Goal: Task Accomplishment & Management: Complete application form

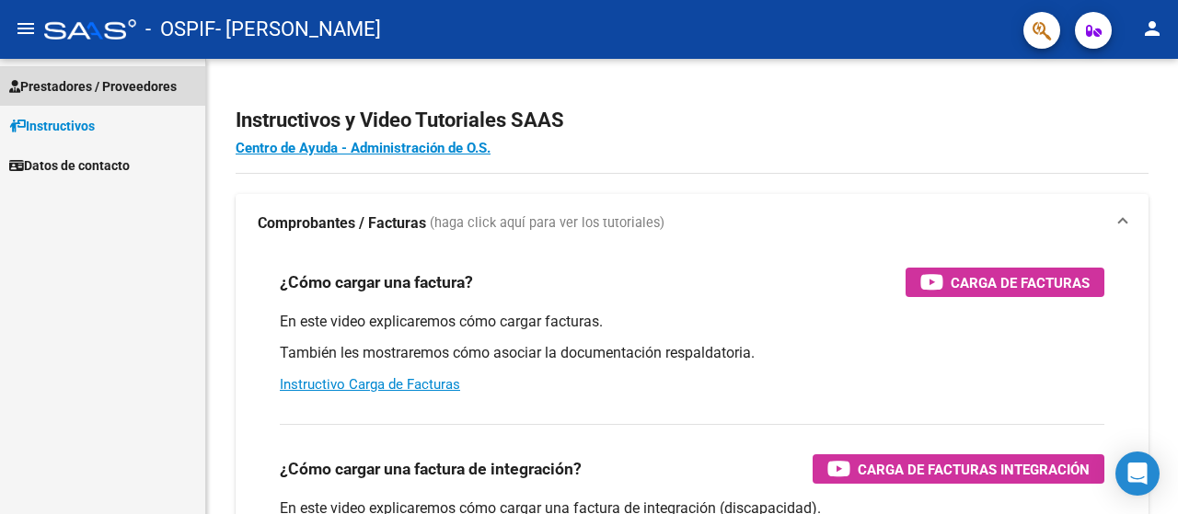
click at [77, 89] on span "Prestadores / Proveedores" at bounding box center [92, 86] width 167 height 20
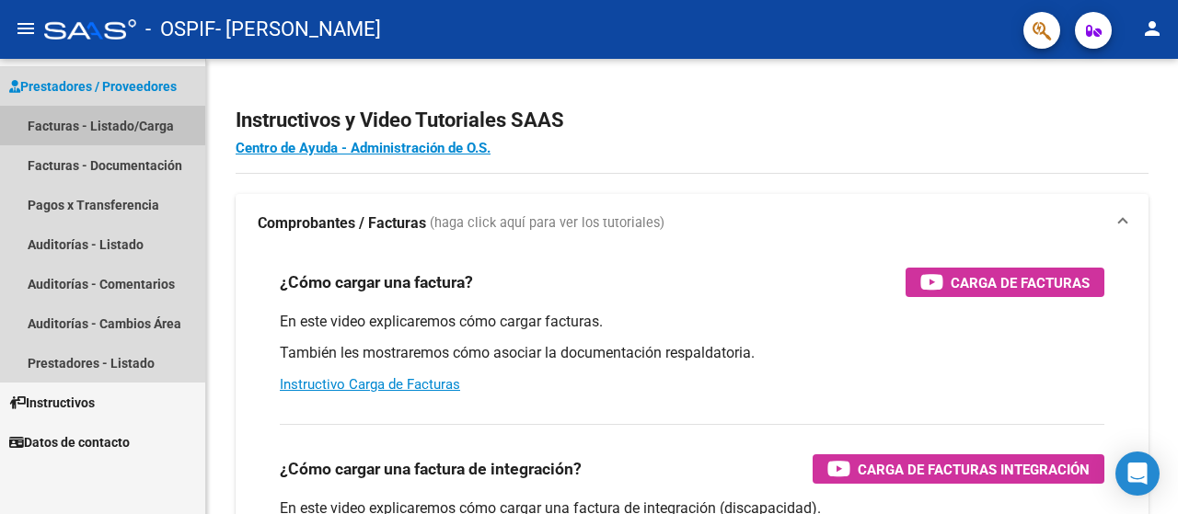
click at [73, 120] on link "Facturas - Listado/Carga" at bounding box center [102, 126] width 205 height 40
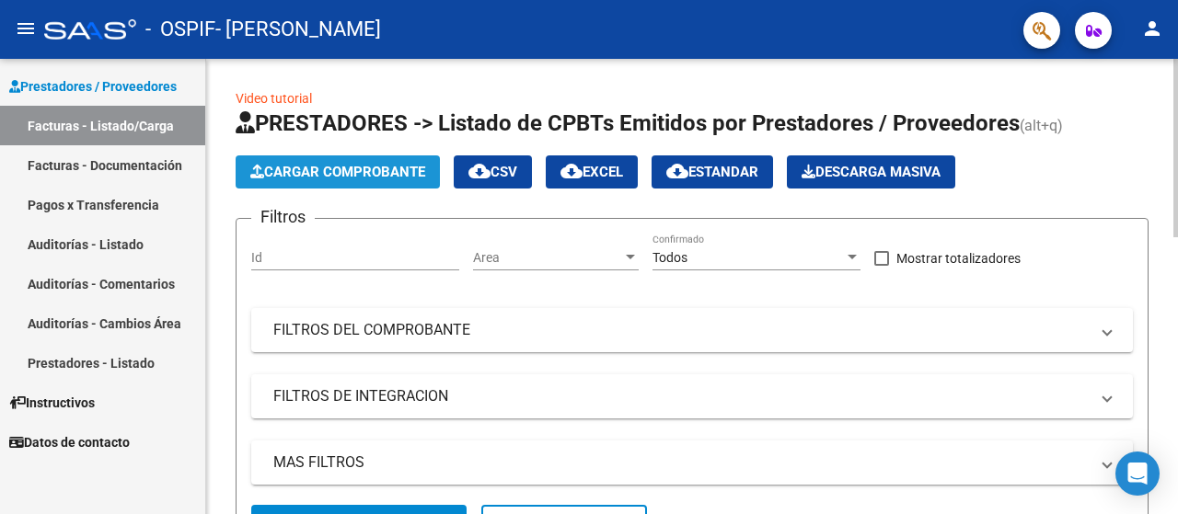
click at [328, 167] on span "Cargar Comprobante" at bounding box center [337, 172] width 175 height 17
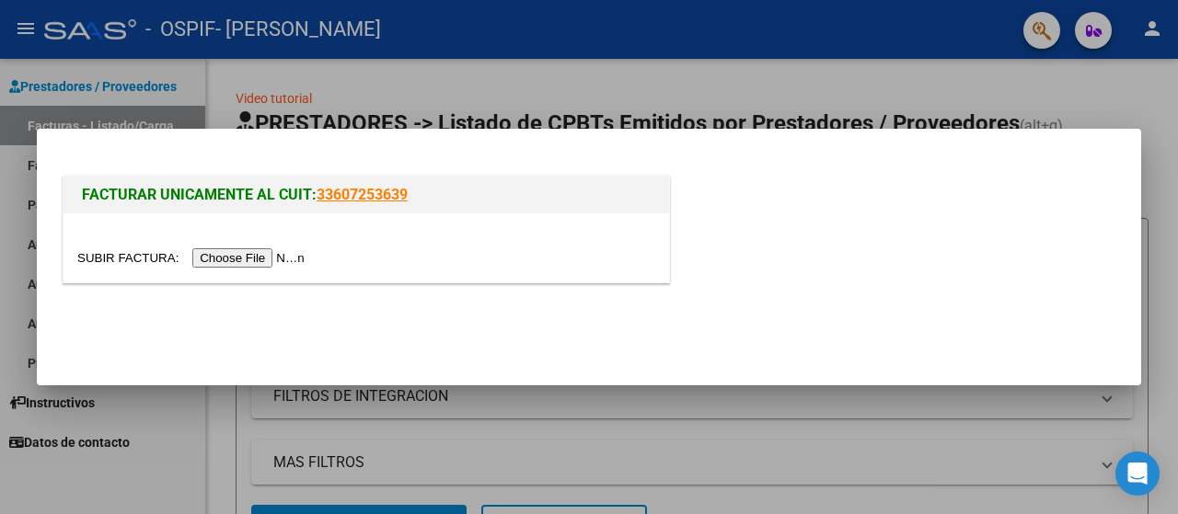
click at [228, 255] on input "file" at bounding box center [193, 257] width 233 height 19
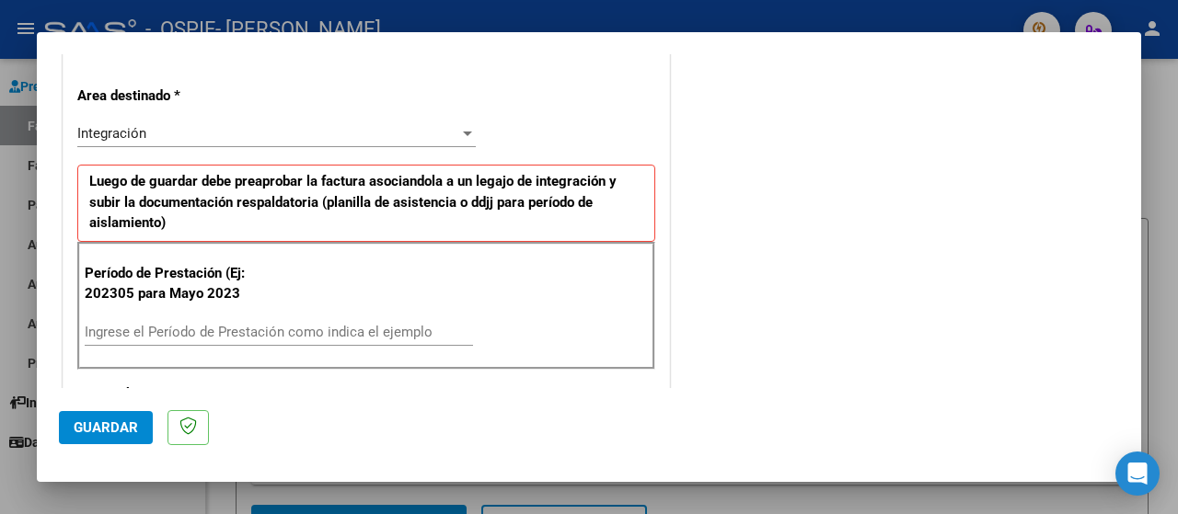
scroll to position [490, 0]
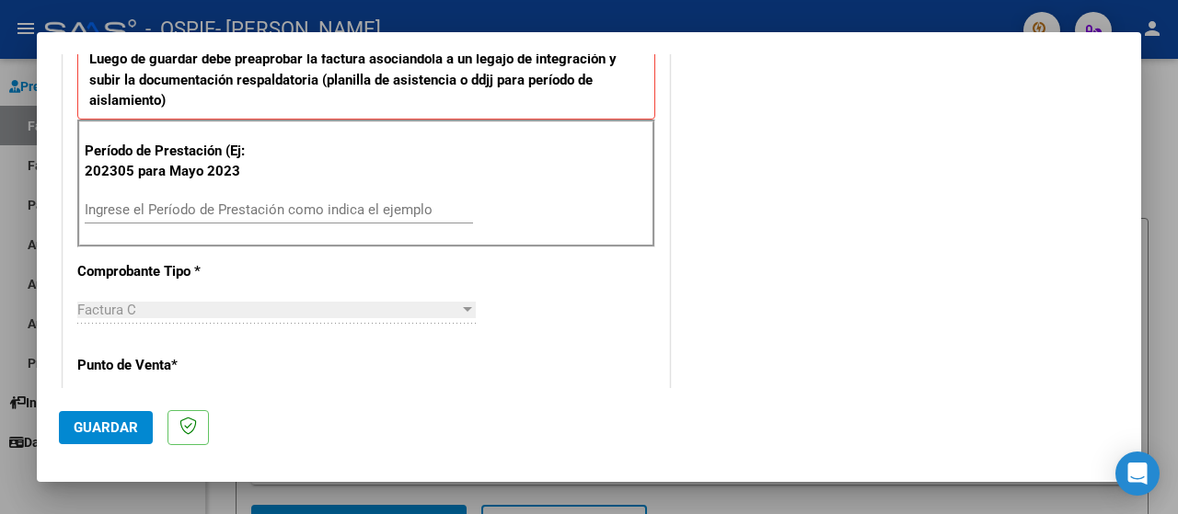
click at [193, 207] on input "Ingrese el Período de Prestación como indica el ejemplo" at bounding box center [279, 210] width 388 height 17
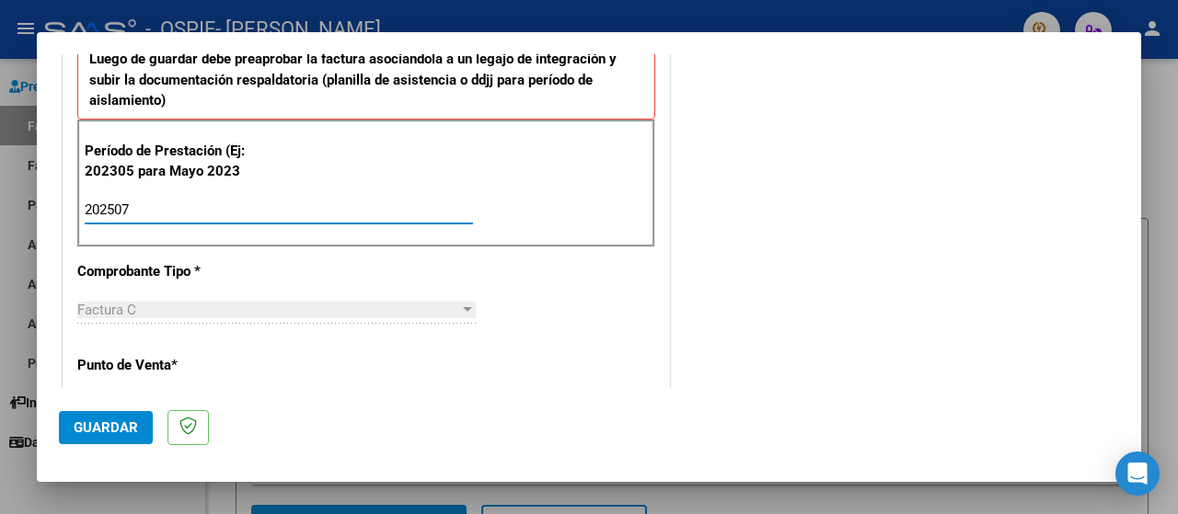
type input "202507"
click at [84, 420] on span "Guardar" at bounding box center [106, 428] width 64 height 17
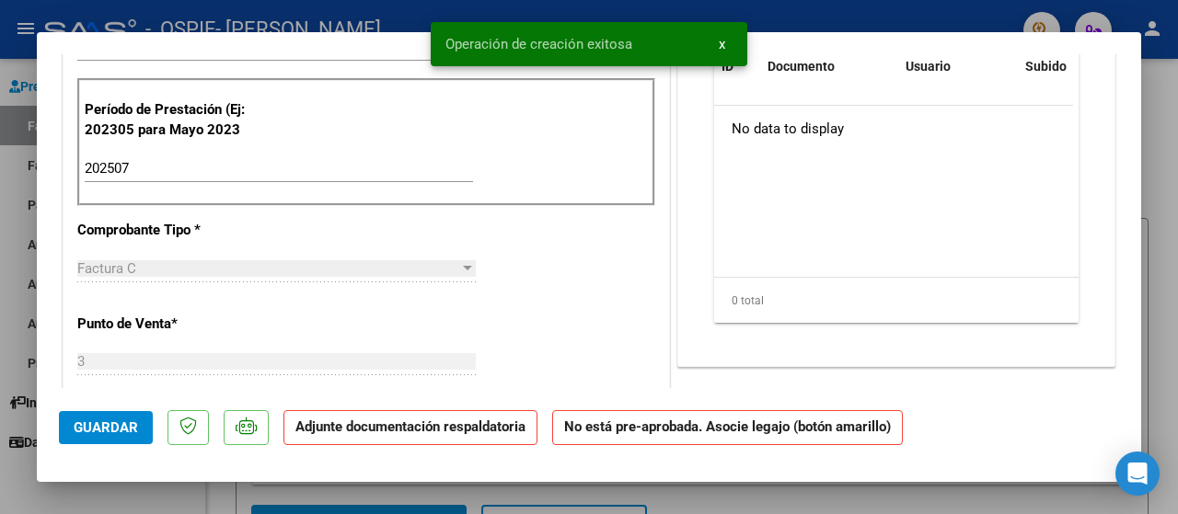
scroll to position [0, 0]
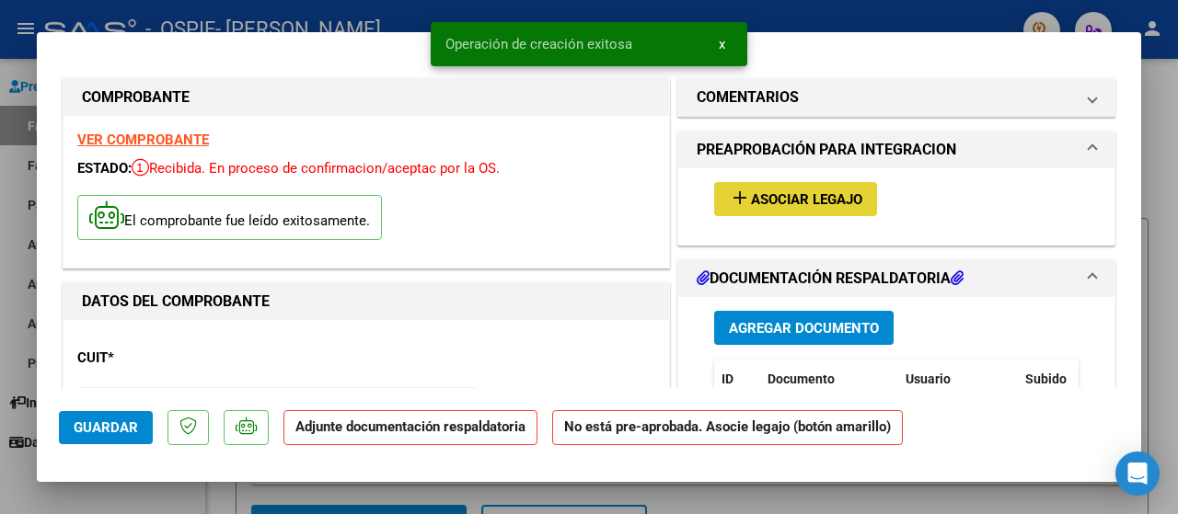
click at [771, 197] on span "Asociar Legajo" at bounding box center [806, 199] width 111 height 17
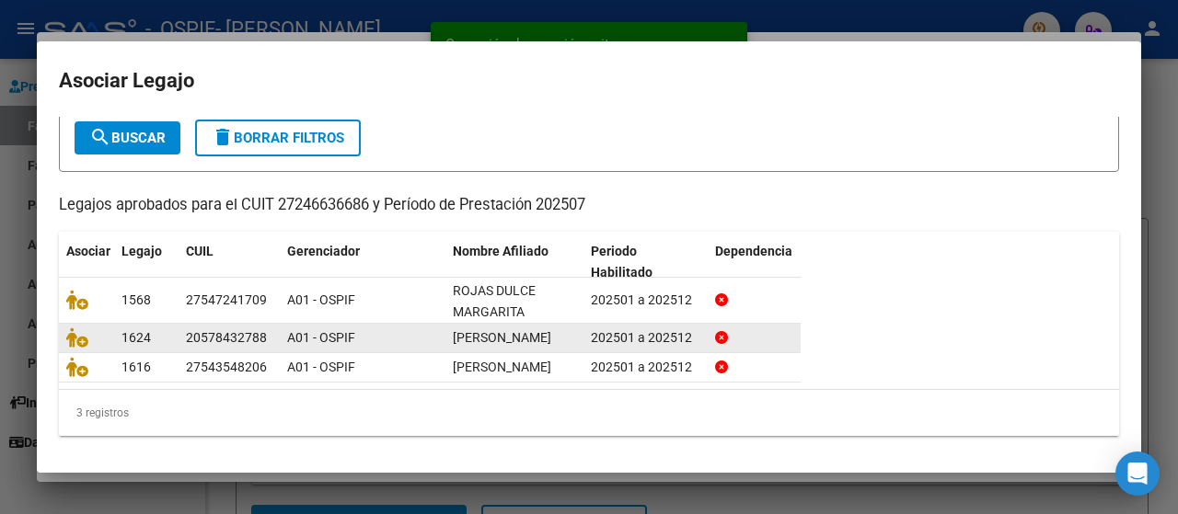
scroll to position [122, 0]
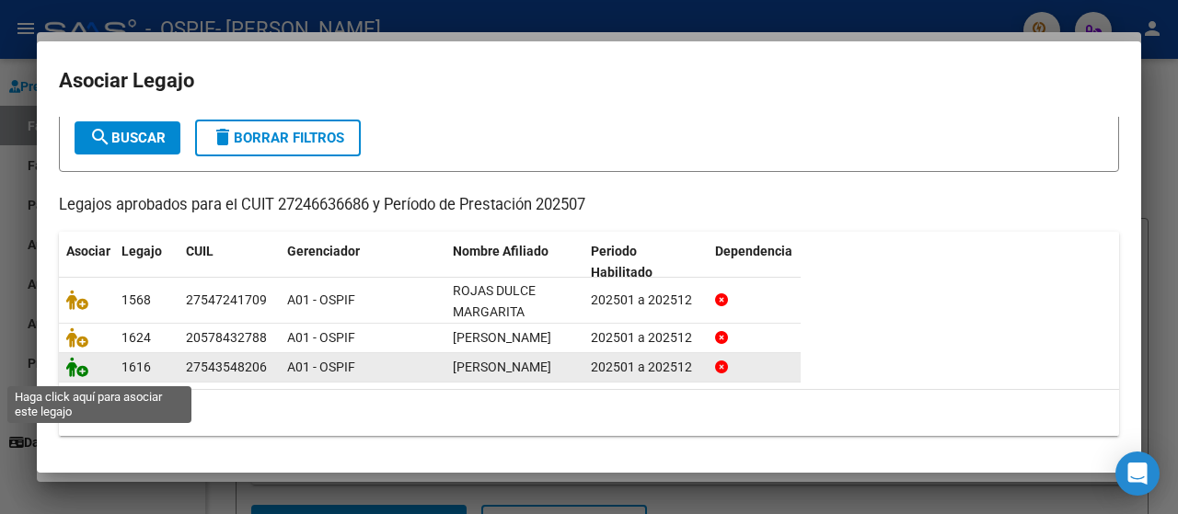
click at [81, 369] on icon at bounding box center [77, 367] width 22 height 20
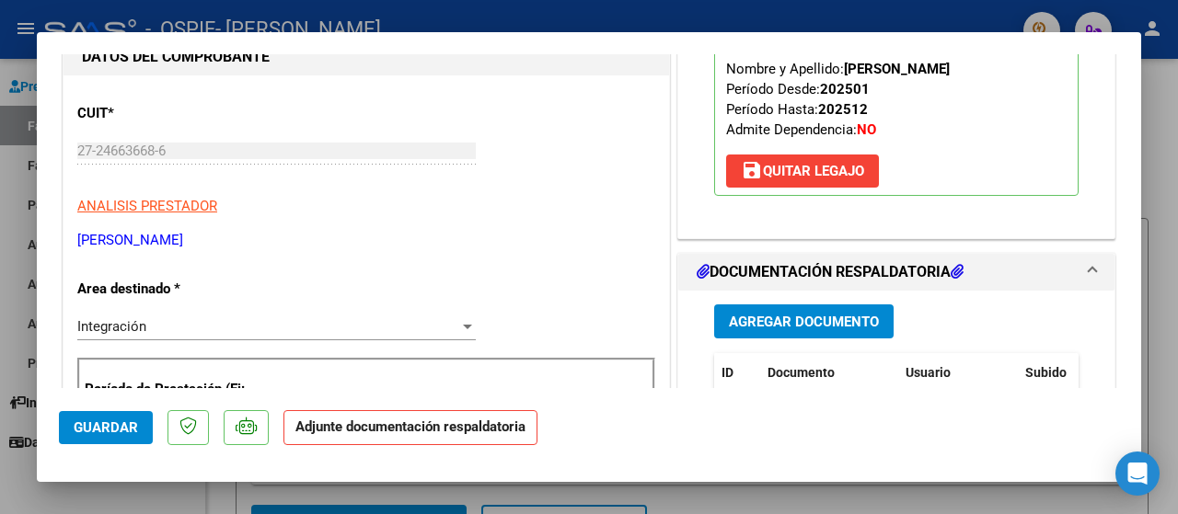
scroll to position [490, 0]
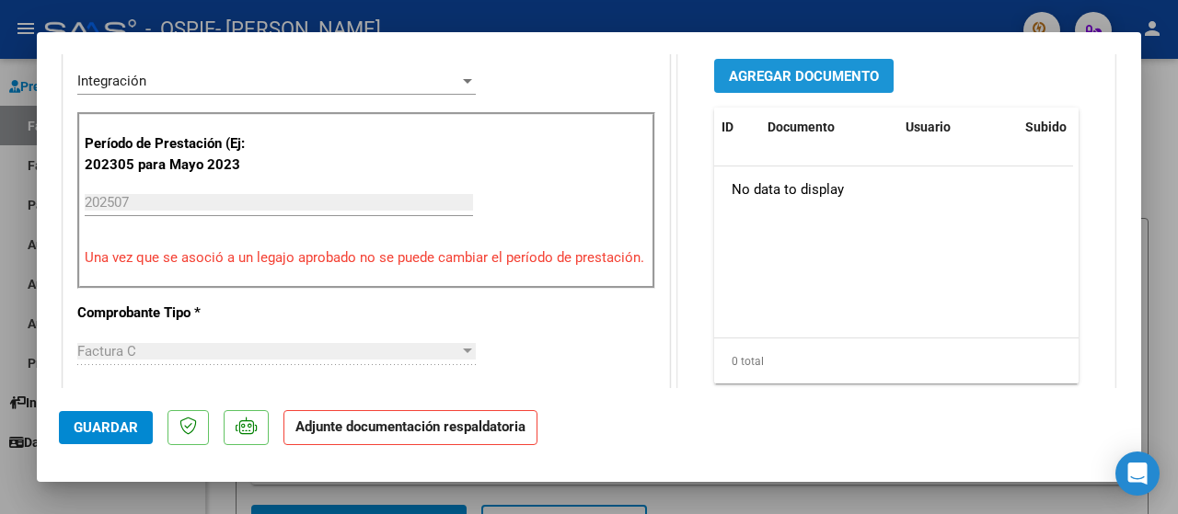
click at [779, 73] on span "Agregar Documento" at bounding box center [804, 76] width 150 height 17
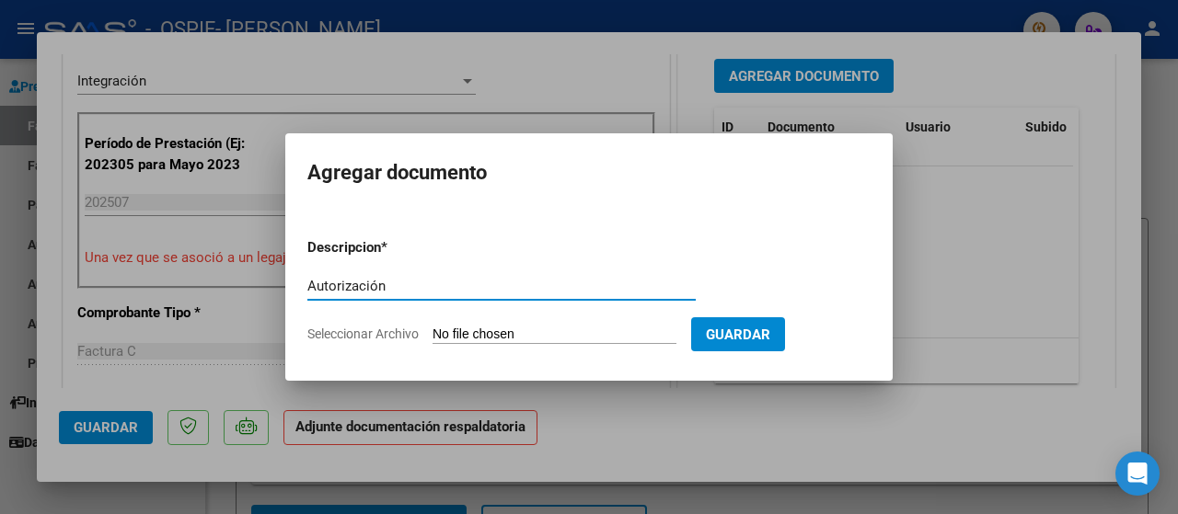
type input "Autorización"
click at [328, 331] on span "Seleccionar Archivo" at bounding box center [362, 334] width 111 height 15
click at [432, 331] on input "Seleccionar Archivo" at bounding box center [554, 335] width 244 height 17
click at [213, 364] on div at bounding box center [589, 257] width 1178 height 514
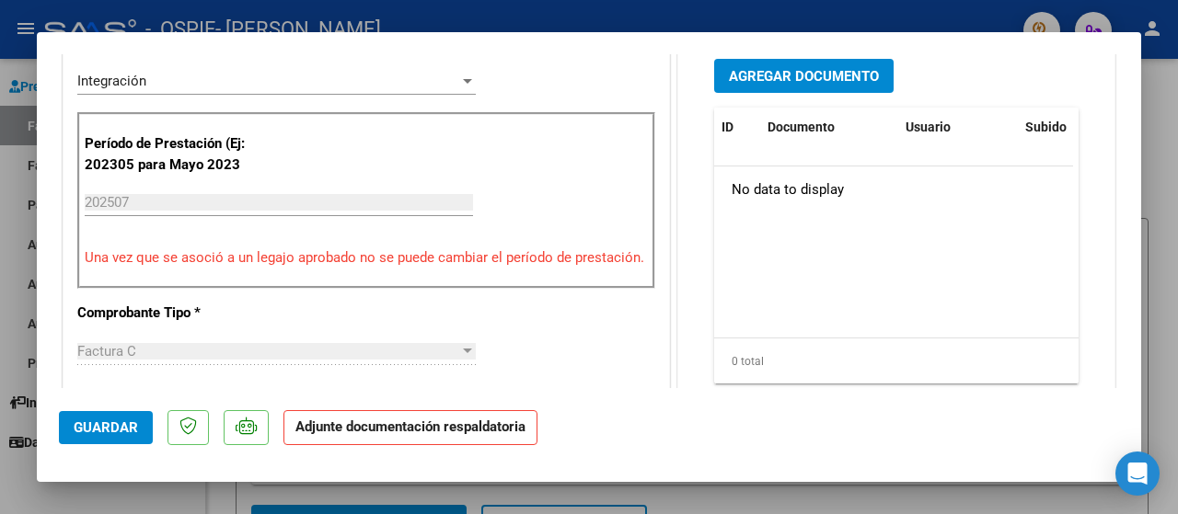
click at [108, 427] on span "Guardar" at bounding box center [106, 428] width 64 height 17
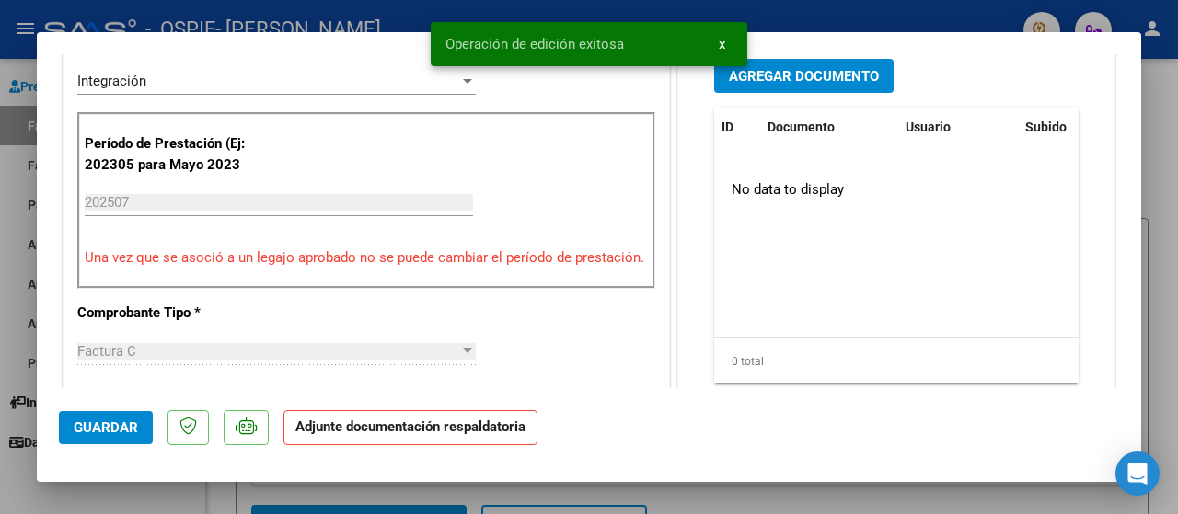
click at [17, 344] on div at bounding box center [589, 257] width 1178 height 514
type input "$ 0,00"
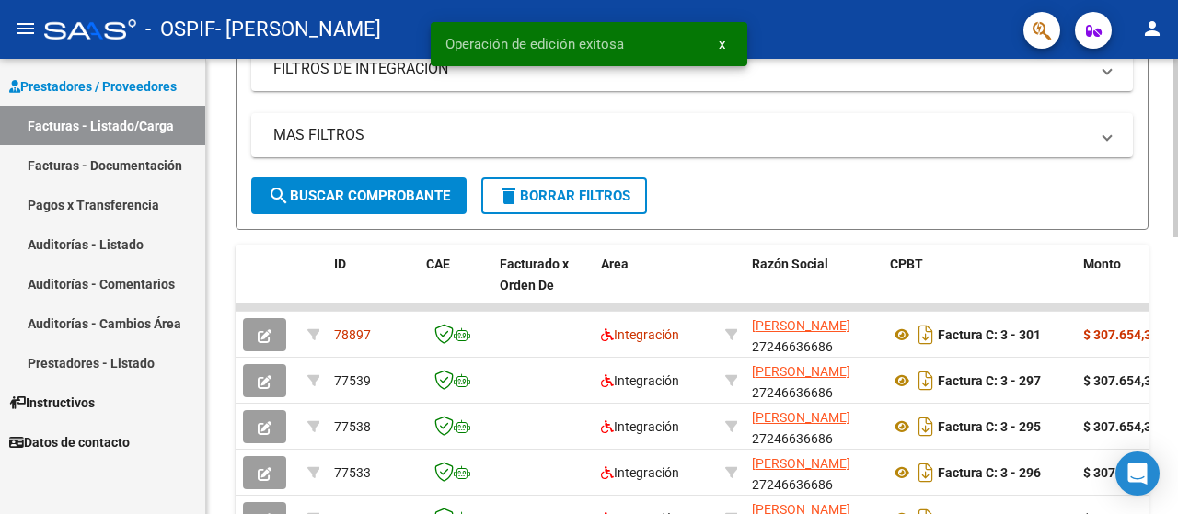
scroll to position [368, 0]
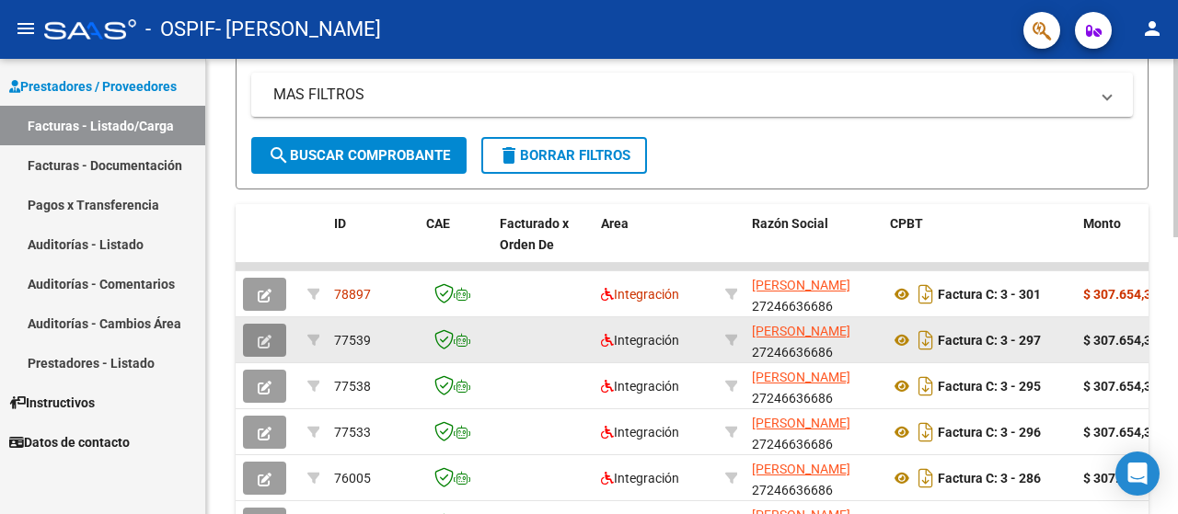
click at [278, 336] on button "button" at bounding box center [264, 340] width 43 height 33
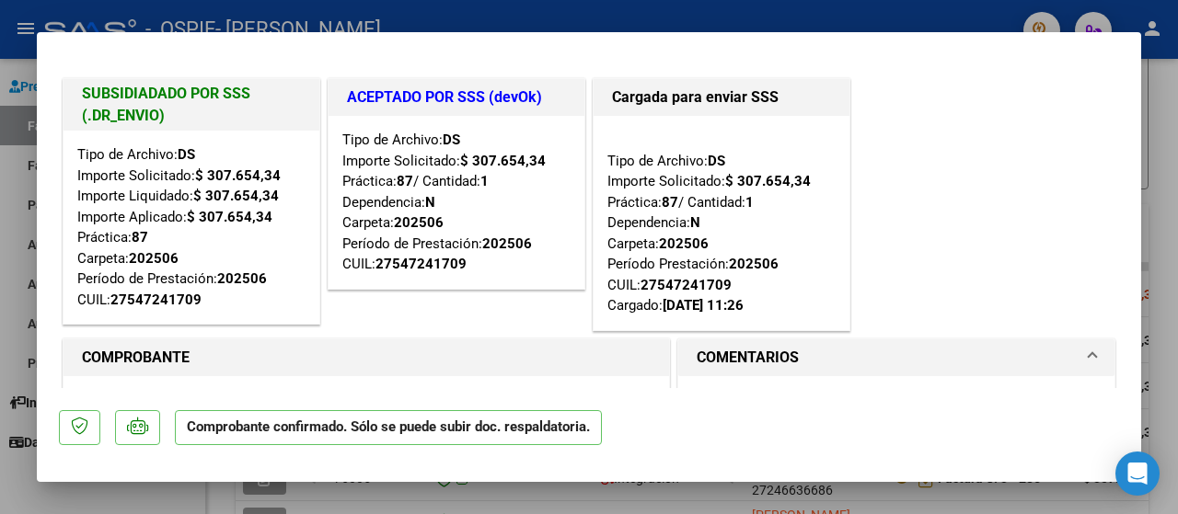
click at [14, 272] on div at bounding box center [589, 257] width 1178 height 514
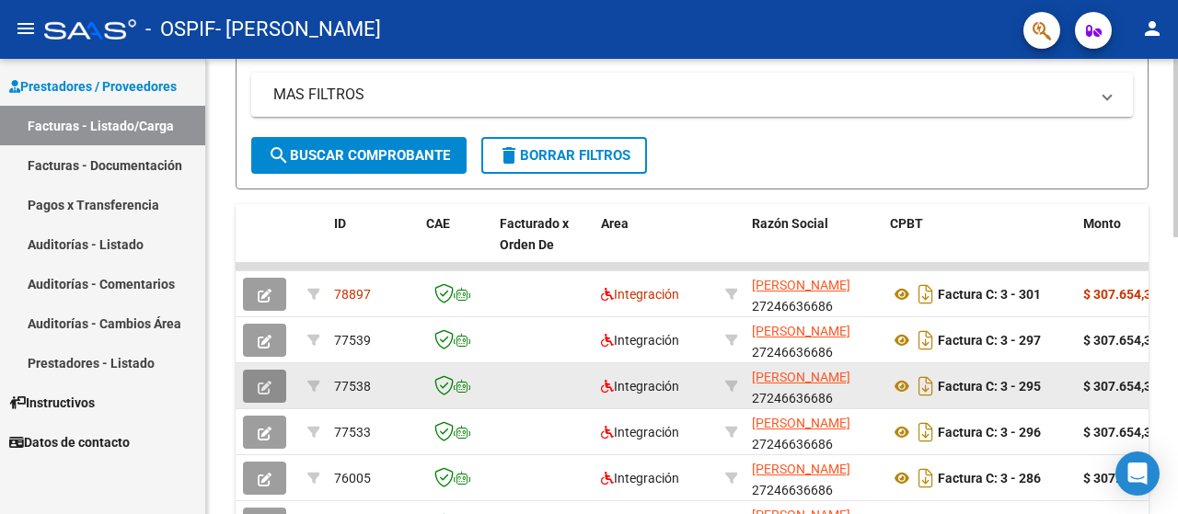
click at [259, 381] on icon "button" at bounding box center [265, 388] width 14 height 14
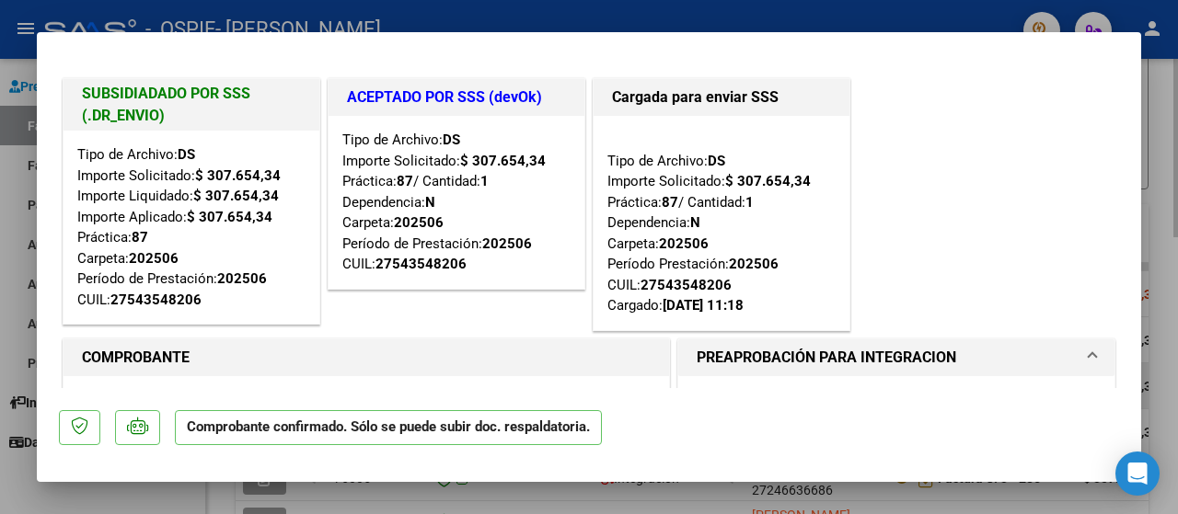
scroll to position [178, 0]
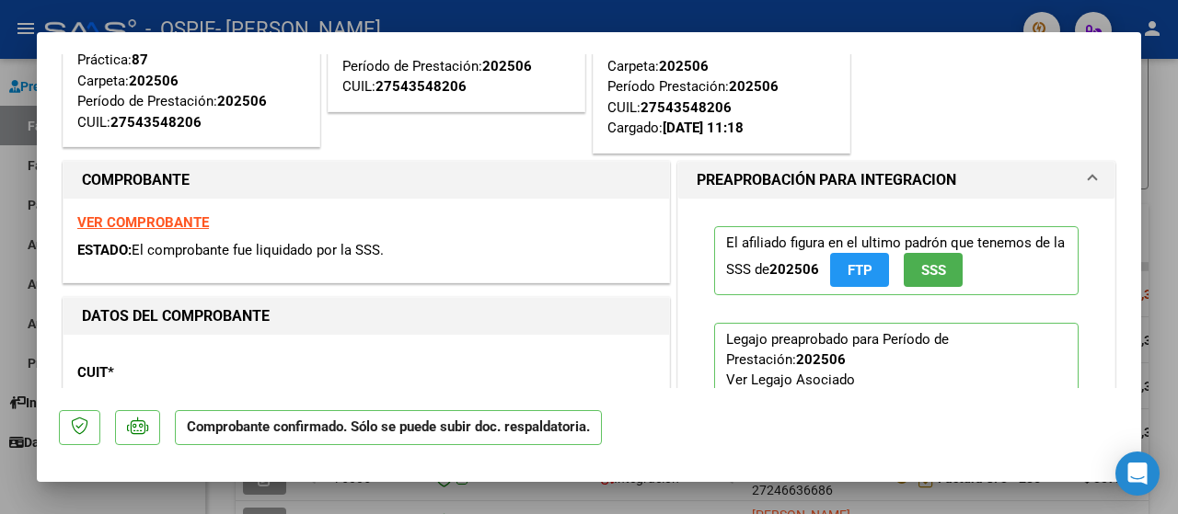
click at [15, 346] on div at bounding box center [589, 257] width 1178 height 514
type input "$ 0,00"
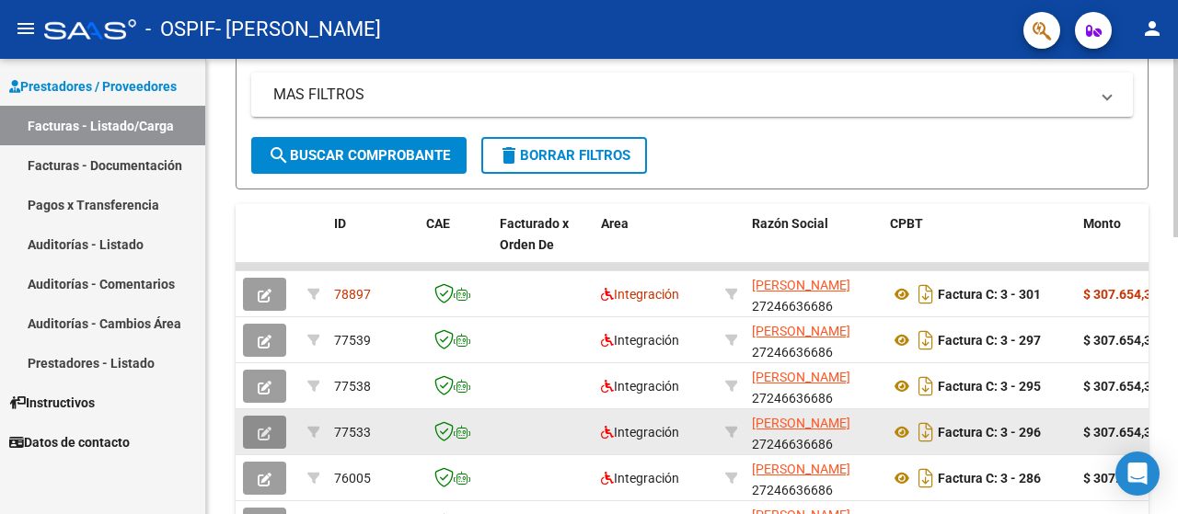
click at [258, 428] on icon "button" at bounding box center [265, 434] width 14 height 14
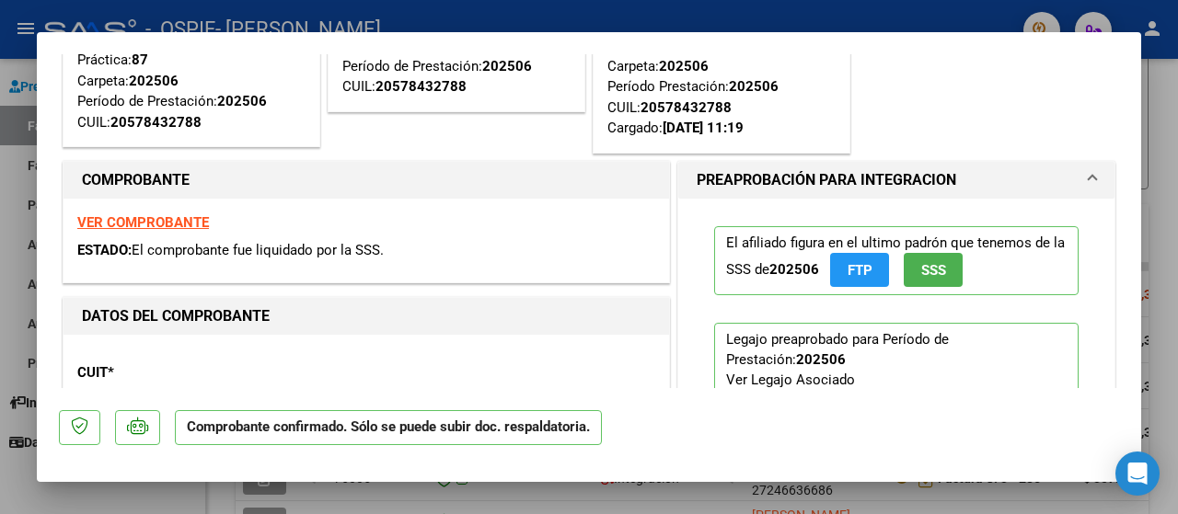
click at [28, 374] on div at bounding box center [589, 257] width 1178 height 514
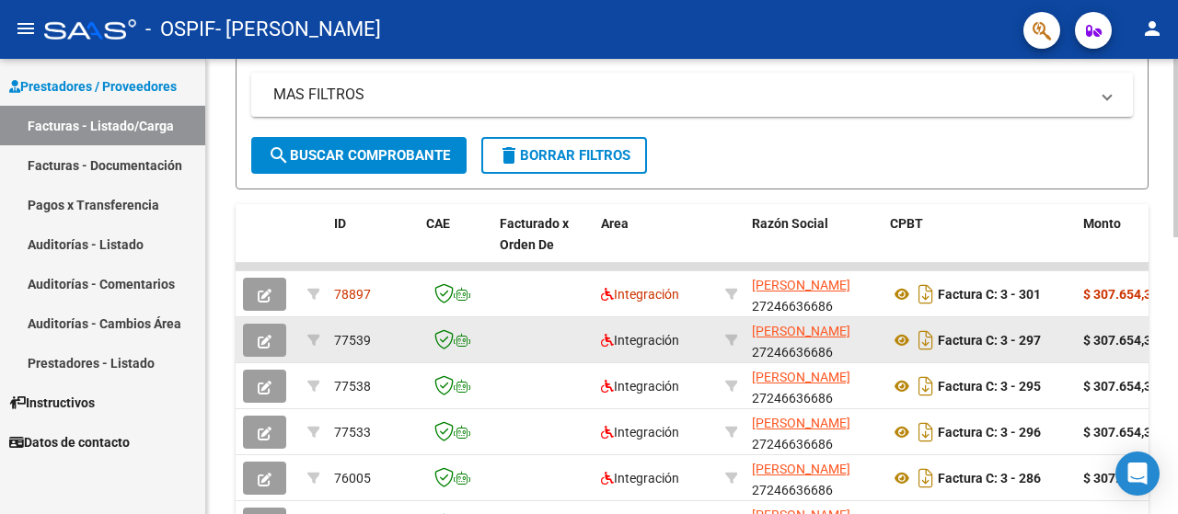
scroll to position [490, 0]
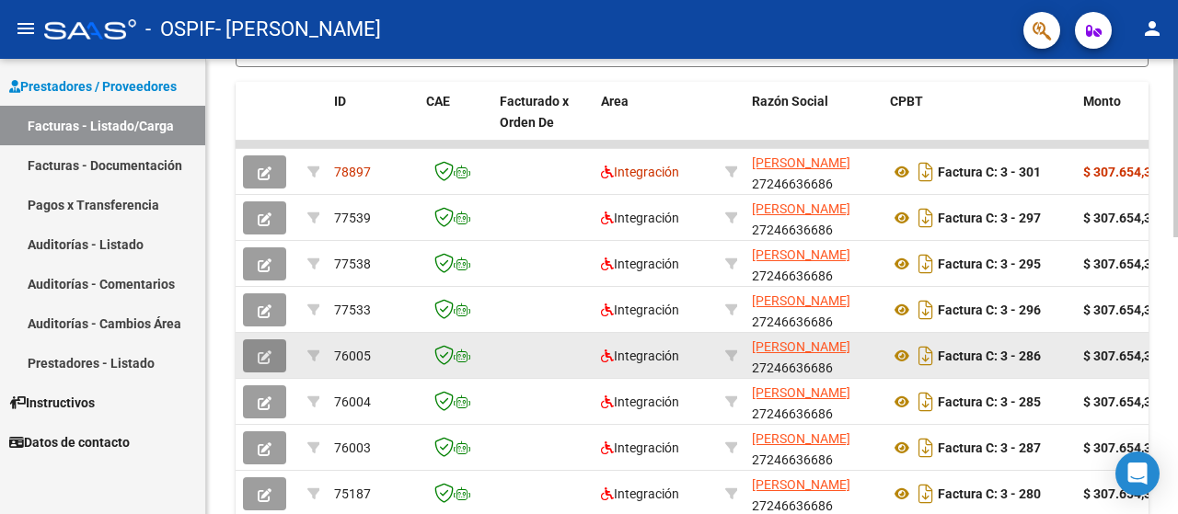
click at [258, 361] on icon "button" at bounding box center [265, 358] width 14 height 14
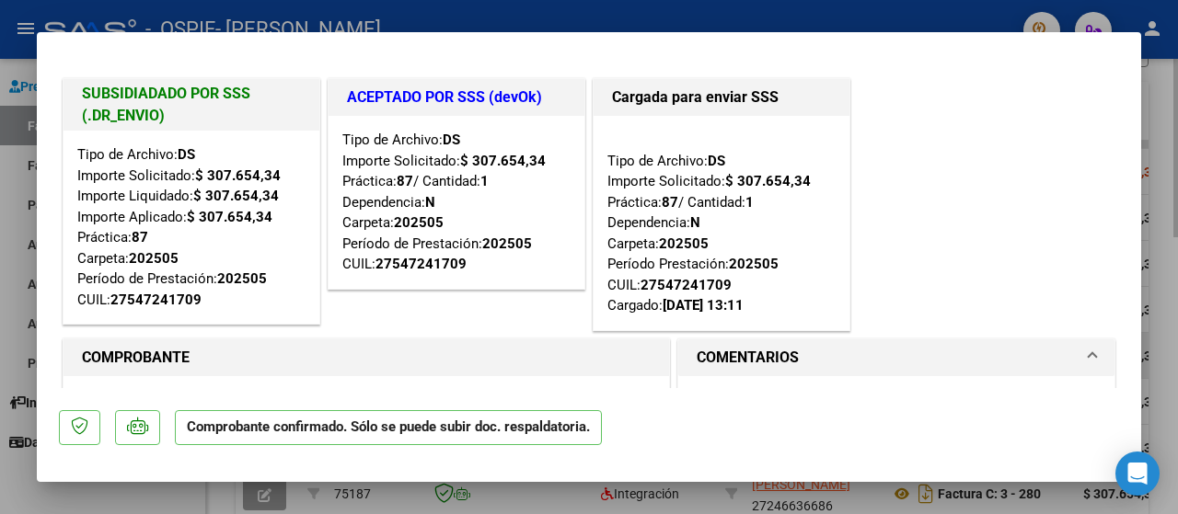
scroll to position [178, 0]
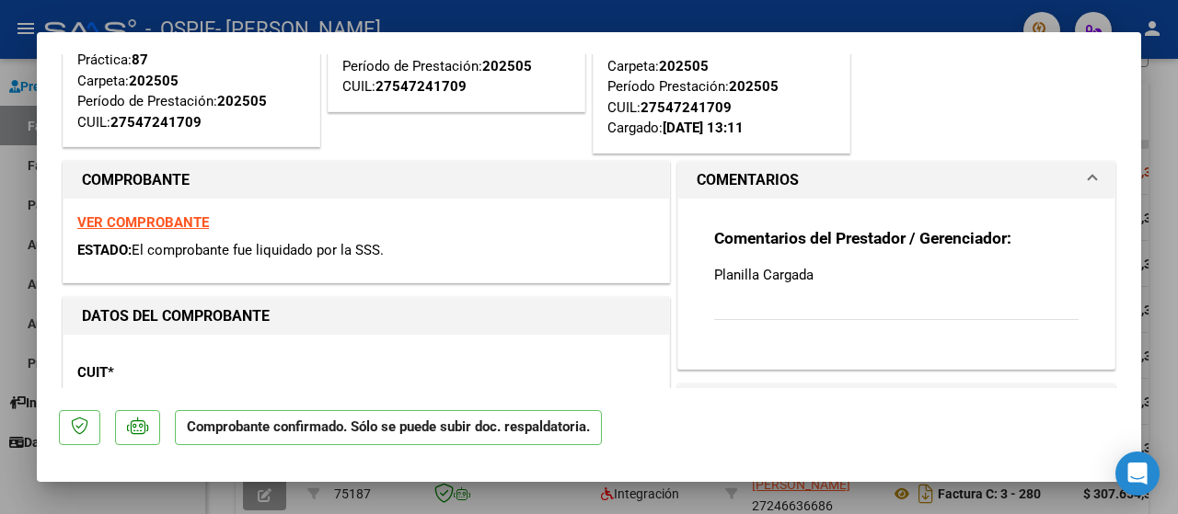
click at [0, 312] on div at bounding box center [589, 257] width 1178 height 514
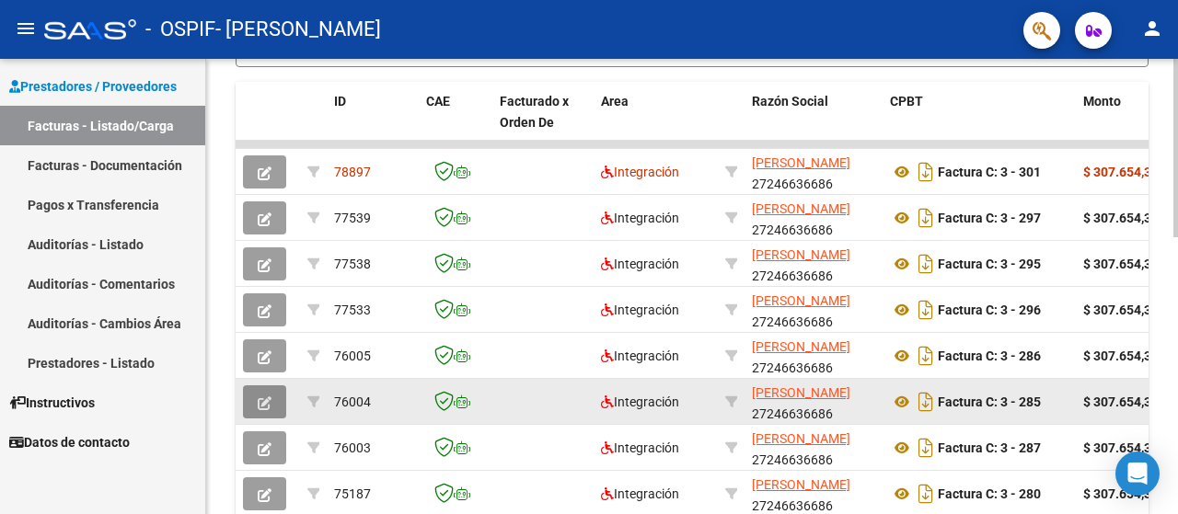
click at [263, 397] on icon "button" at bounding box center [265, 404] width 14 height 14
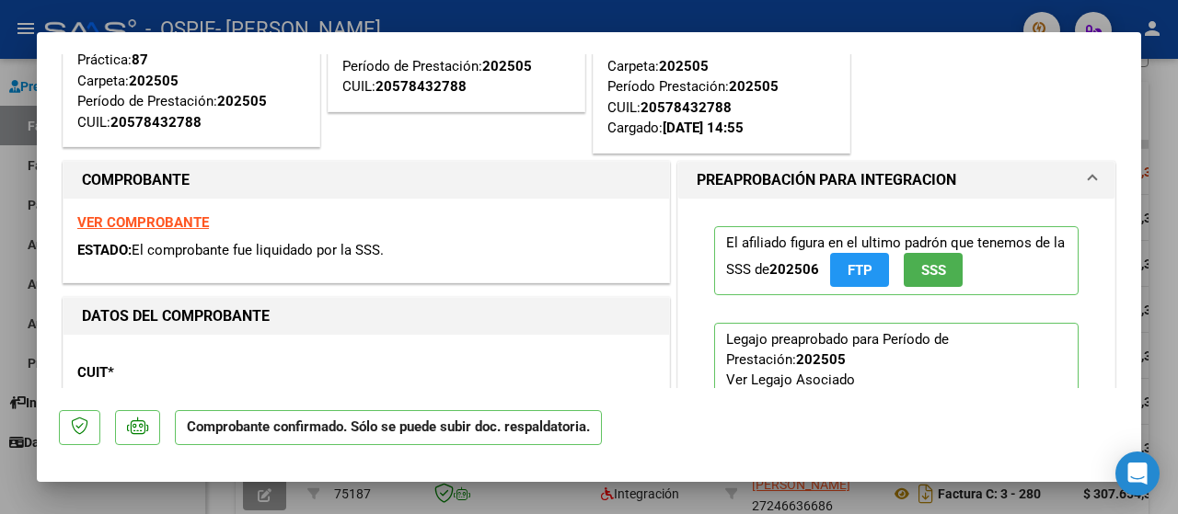
click at [0, 327] on div at bounding box center [589, 257] width 1178 height 514
type input "$ 0,00"
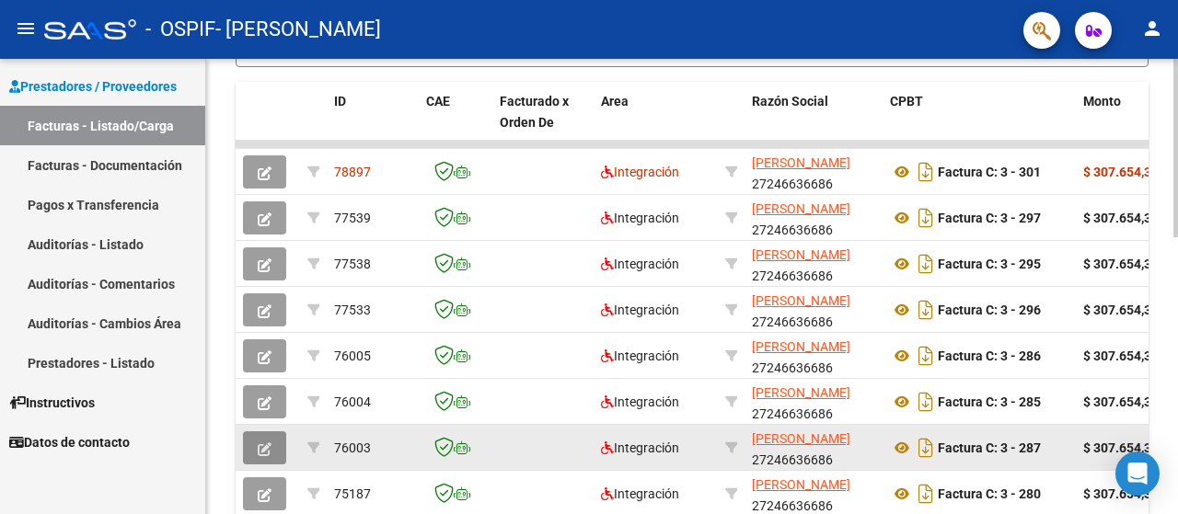
click at [272, 443] on button "button" at bounding box center [264, 448] width 43 height 33
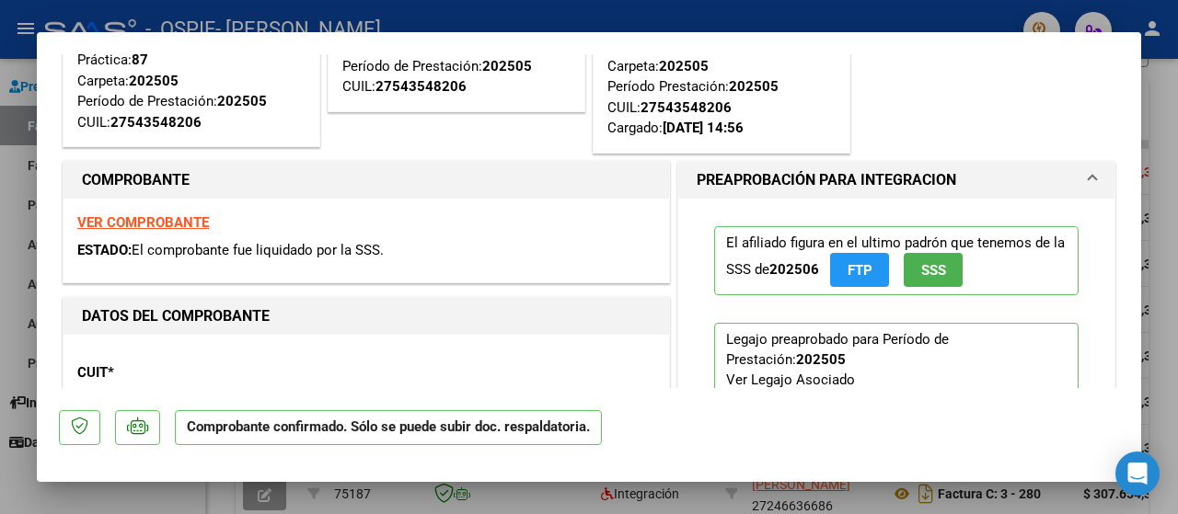
click at [0, 337] on div at bounding box center [589, 257] width 1178 height 514
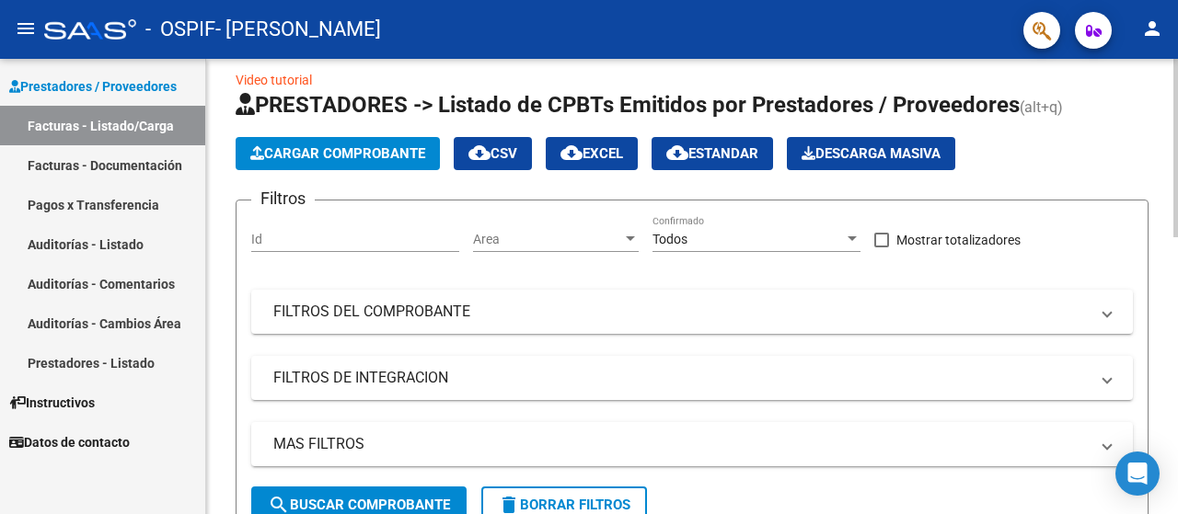
scroll to position [0, 0]
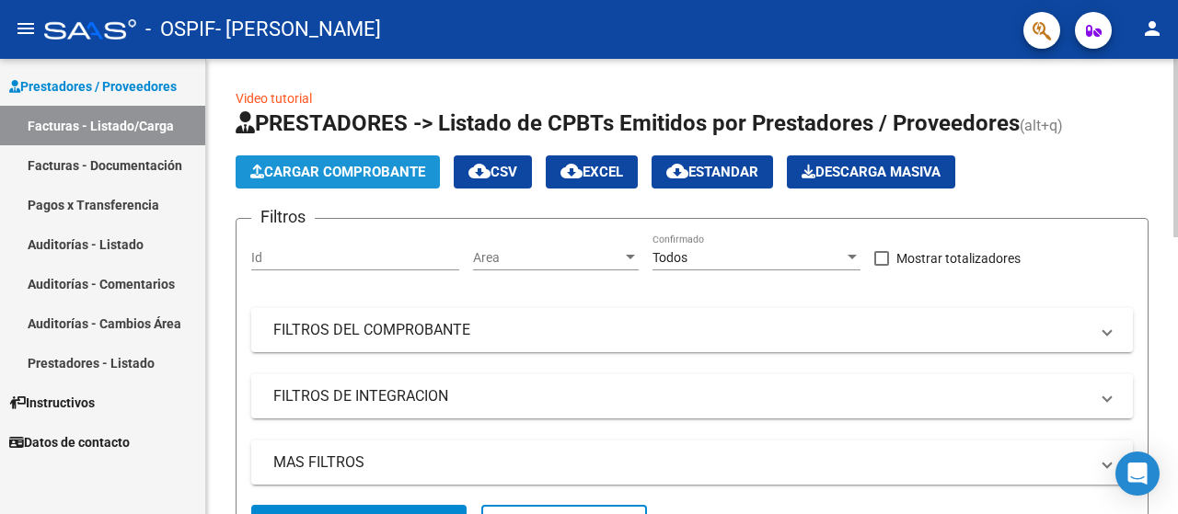
click at [313, 178] on span "Cargar Comprobante" at bounding box center [337, 172] width 175 height 17
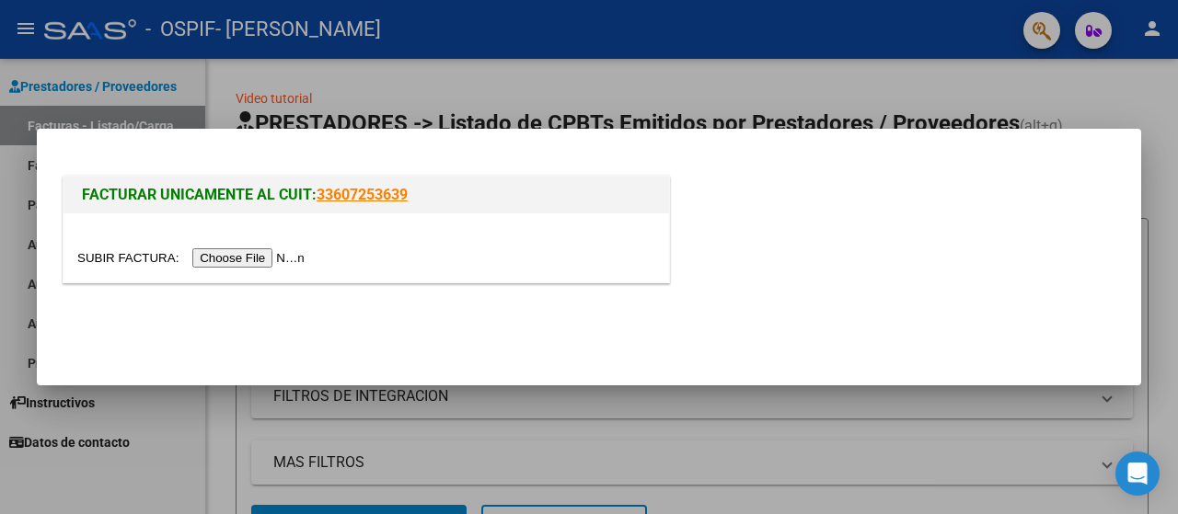
click at [214, 258] on input "file" at bounding box center [193, 257] width 233 height 19
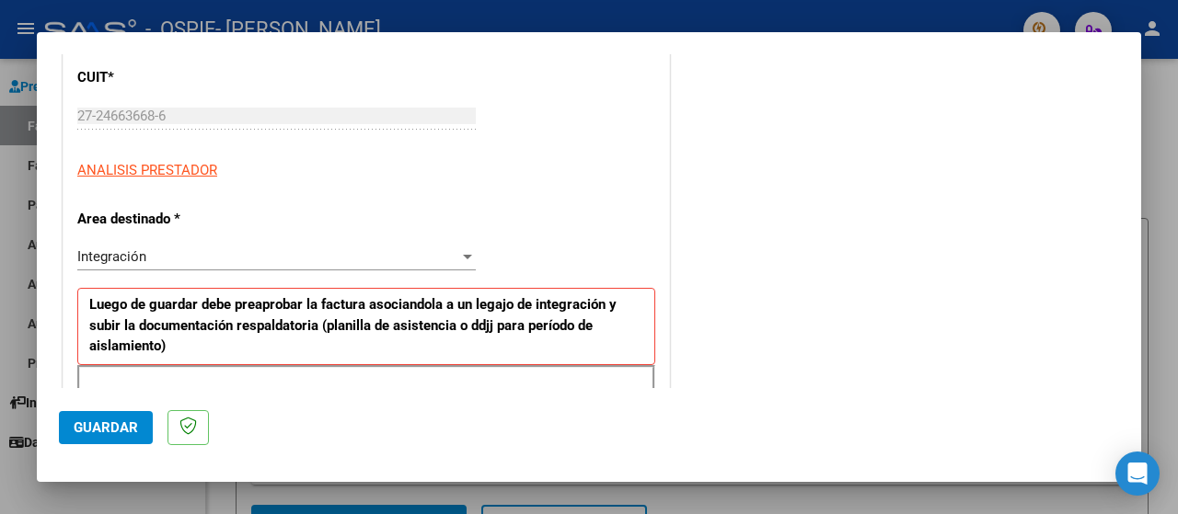
scroll to position [368, 0]
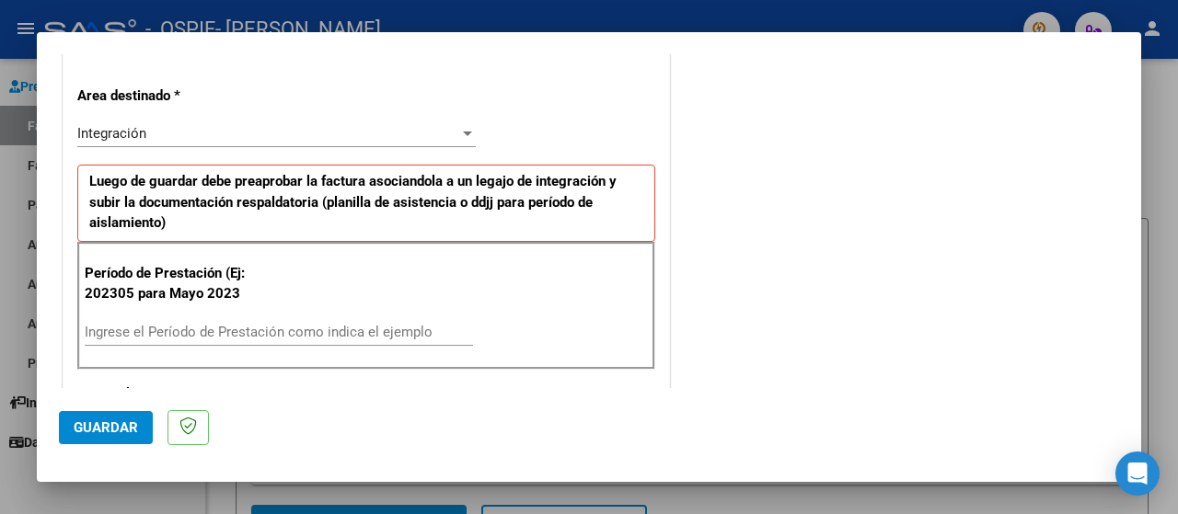
click at [136, 325] on input "Ingrese el Período de Prestación como indica el ejemplo" at bounding box center [279, 332] width 388 height 17
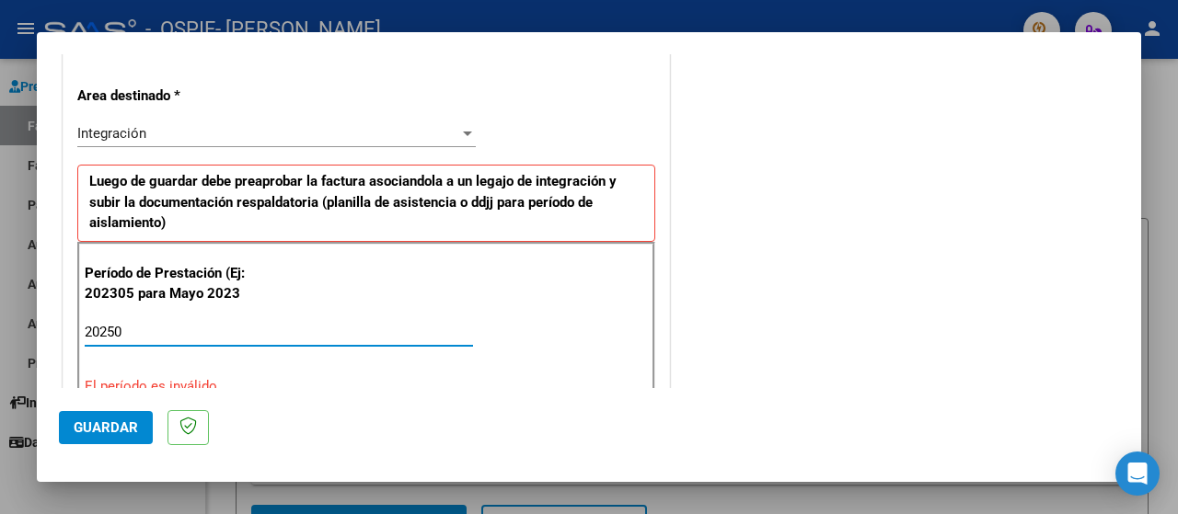
type input "202507"
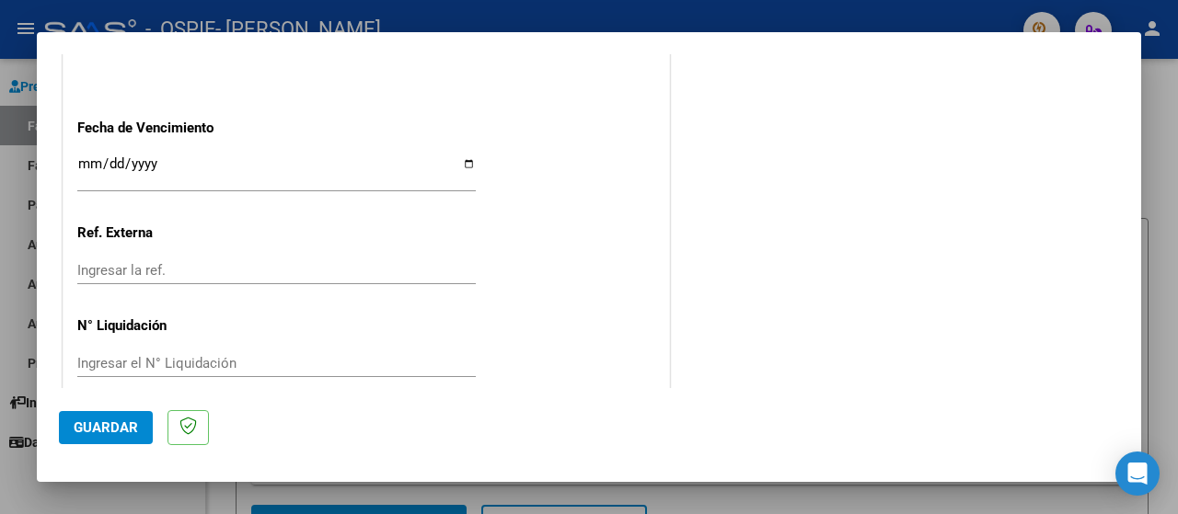
scroll to position [1287, 0]
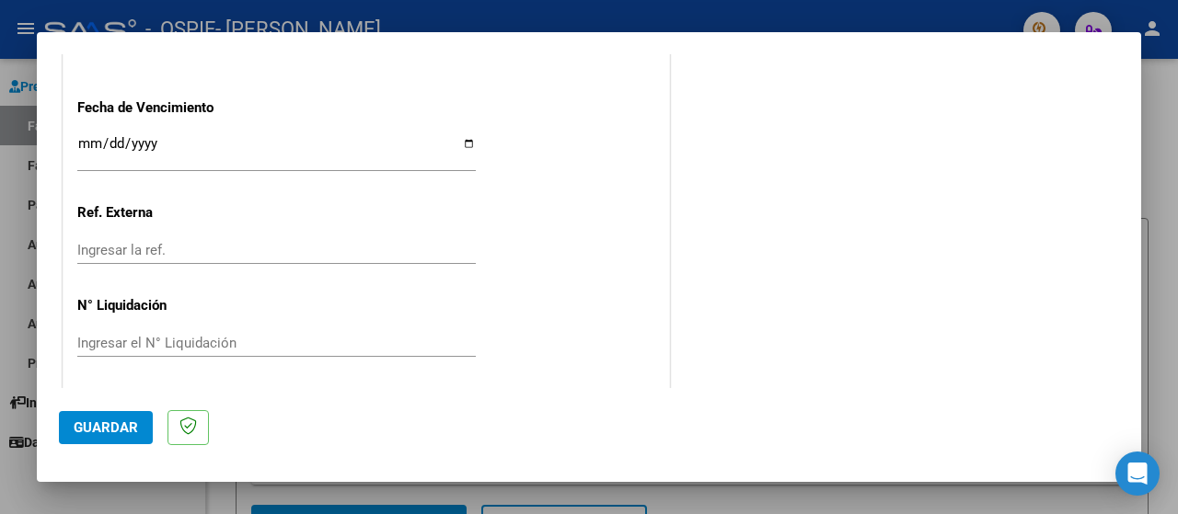
click at [105, 430] on span "Guardar" at bounding box center [106, 428] width 64 height 17
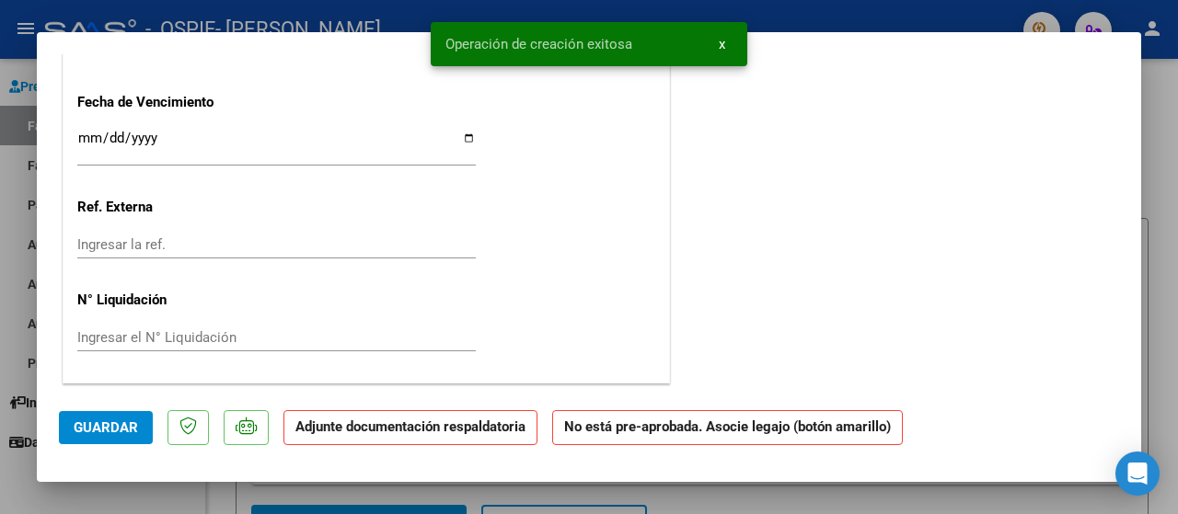
scroll to position [0, 0]
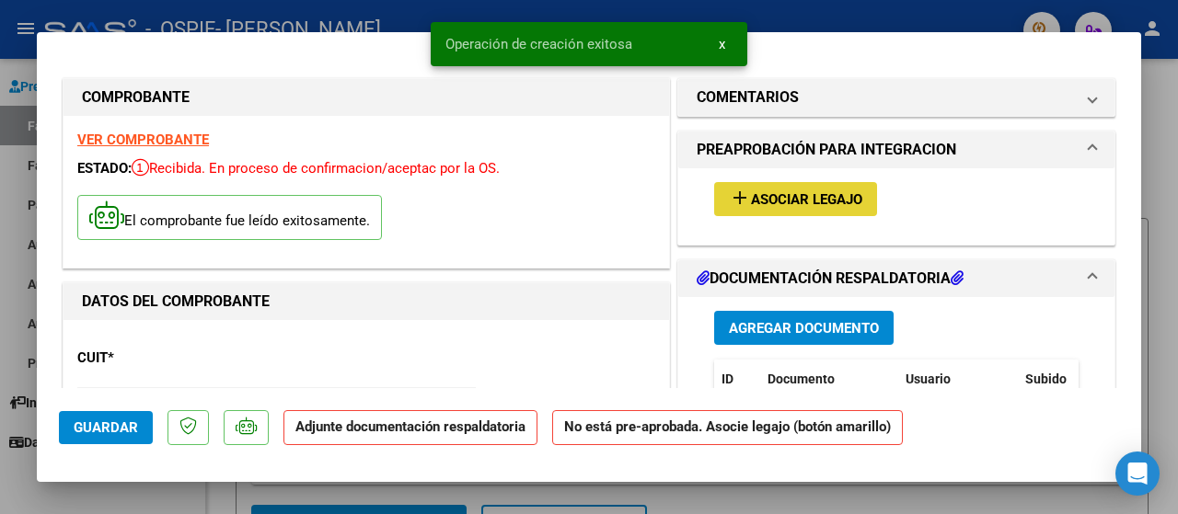
click at [754, 196] on span "Asociar Legajo" at bounding box center [806, 199] width 111 height 17
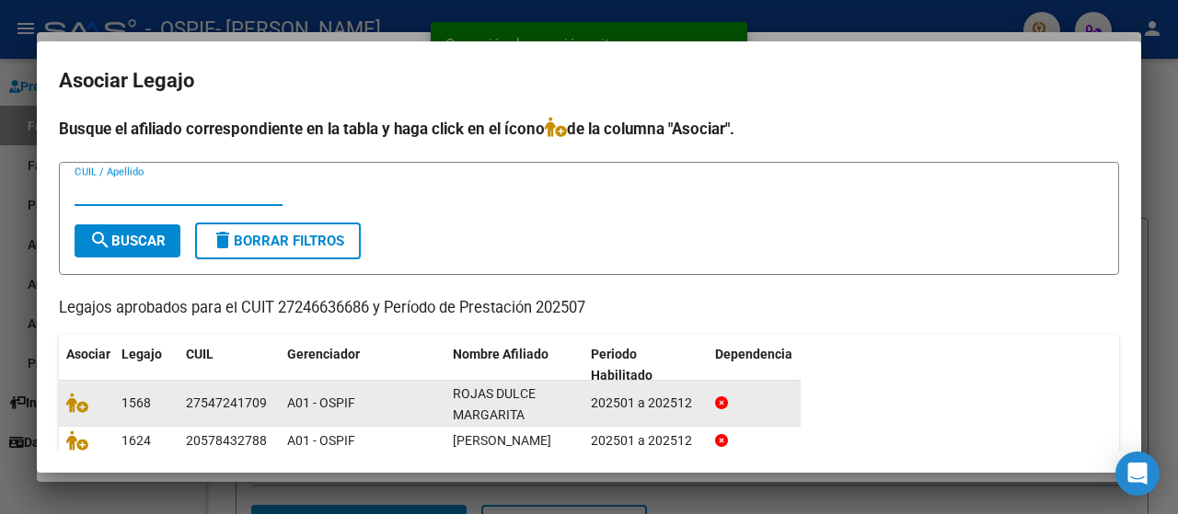
scroll to position [122, 0]
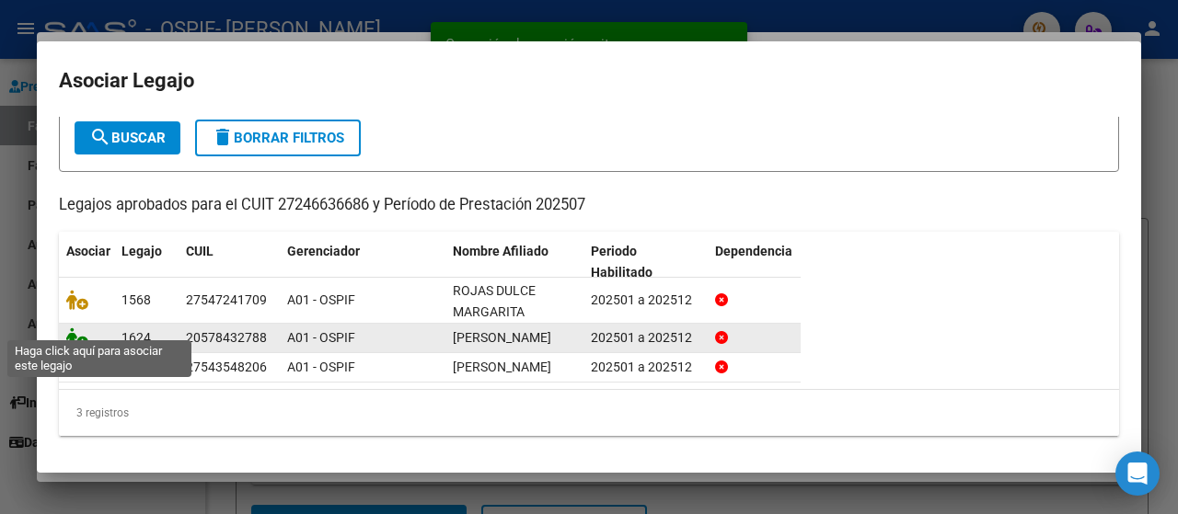
click at [74, 328] on icon at bounding box center [77, 338] width 22 height 20
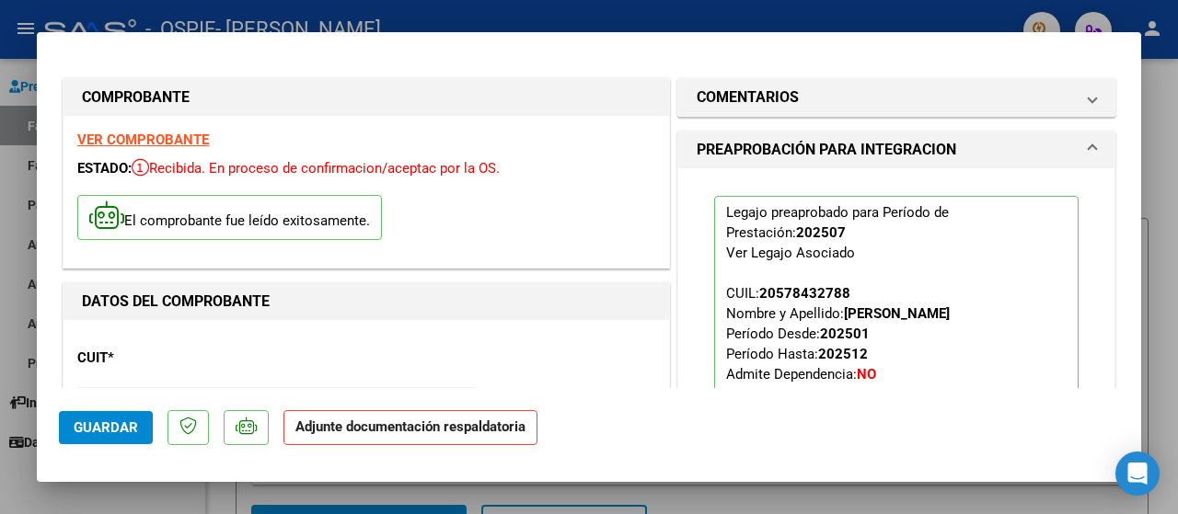
scroll to position [368, 0]
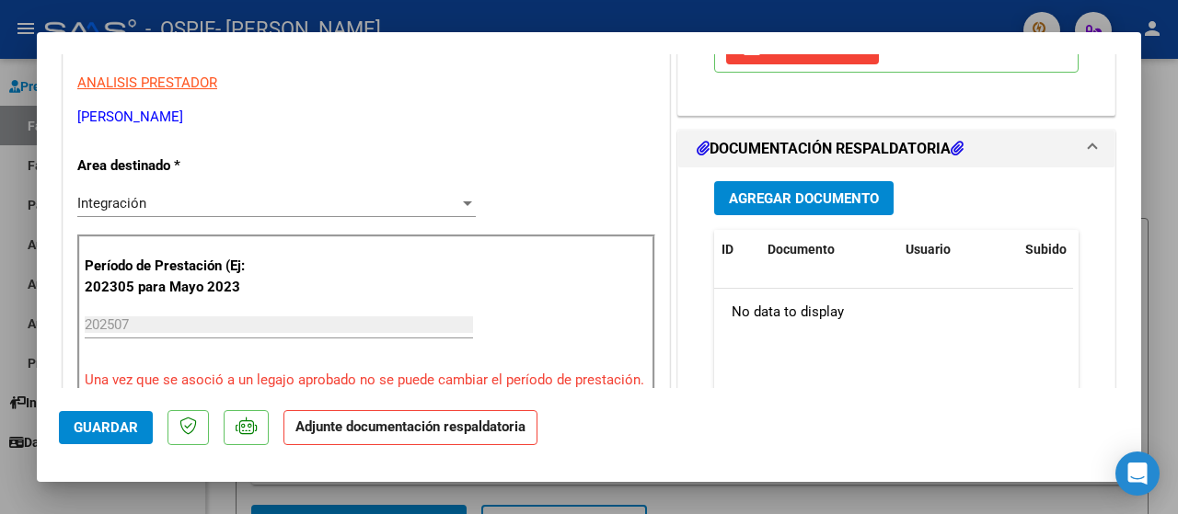
click at [751, 187] on button "Agregar Documento" at bounding box center [803, 198] width 179 height 34
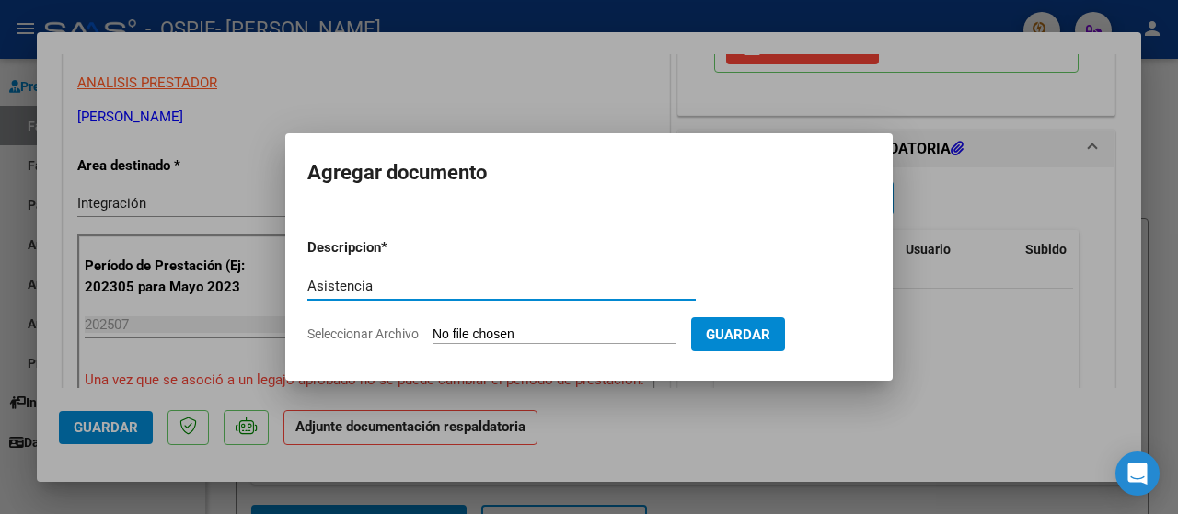
type input "Asistencia"
click at [347, 334] on span "Seleccionar Archivo" at bounding box center [362, 334] width 111 height 15
click at [432, 334] on input "Seleccionar Archivo" at bounding box center [554, 335] width 244 height 17
type input "C:\fakepath\[PERSON_NAME].pdf"
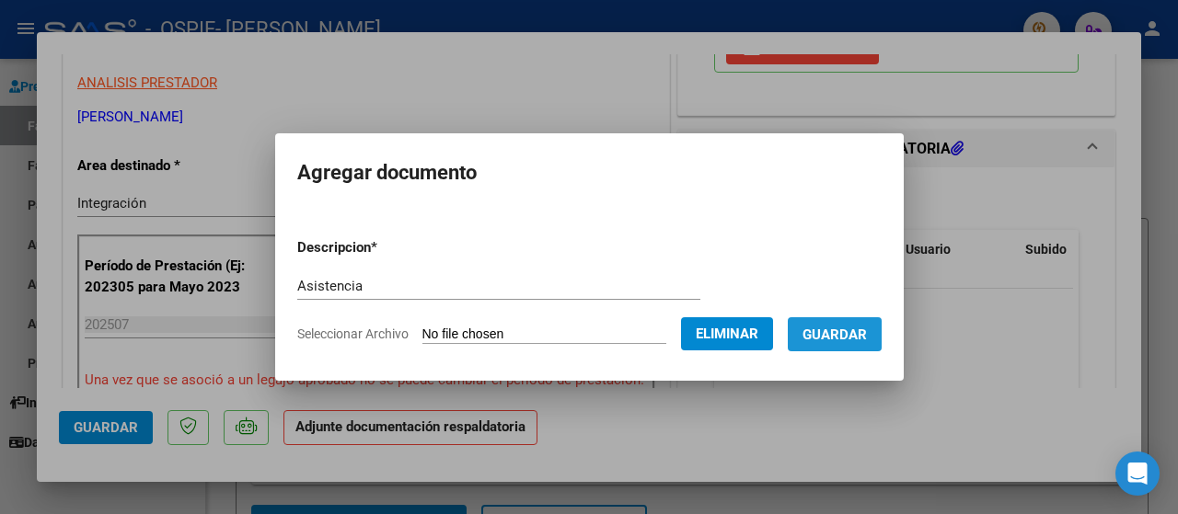
click at [865, 341] on span "Guardar" at bounding box center [834, 335] width 64 height 17
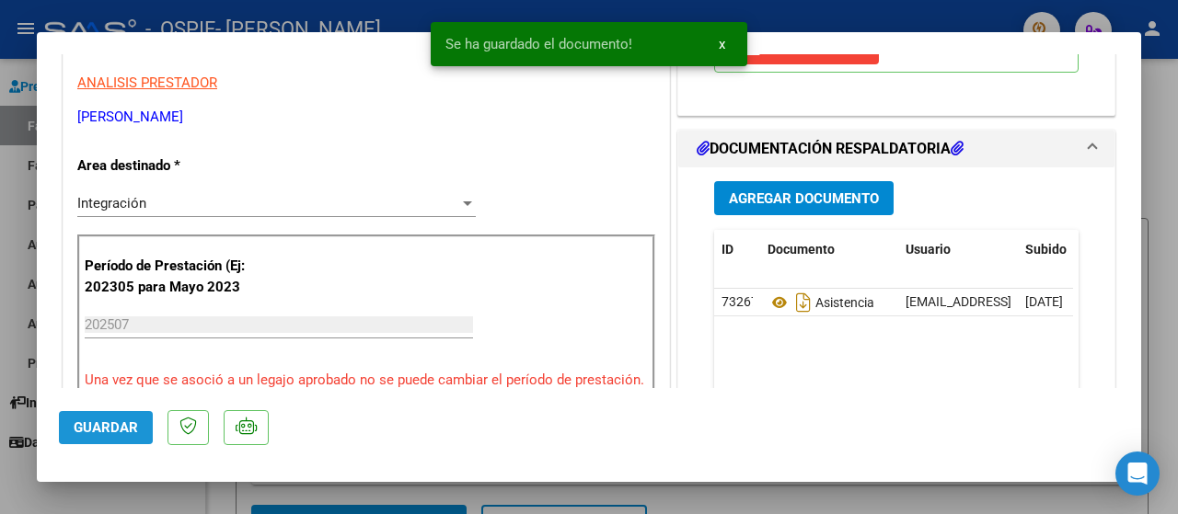
click at [92, 425] on span "Guardar" at bounding box center [106, 428] width 64 height 17
click at [9, 308] on div at bounding box center [589, 257] width 1178 height 514
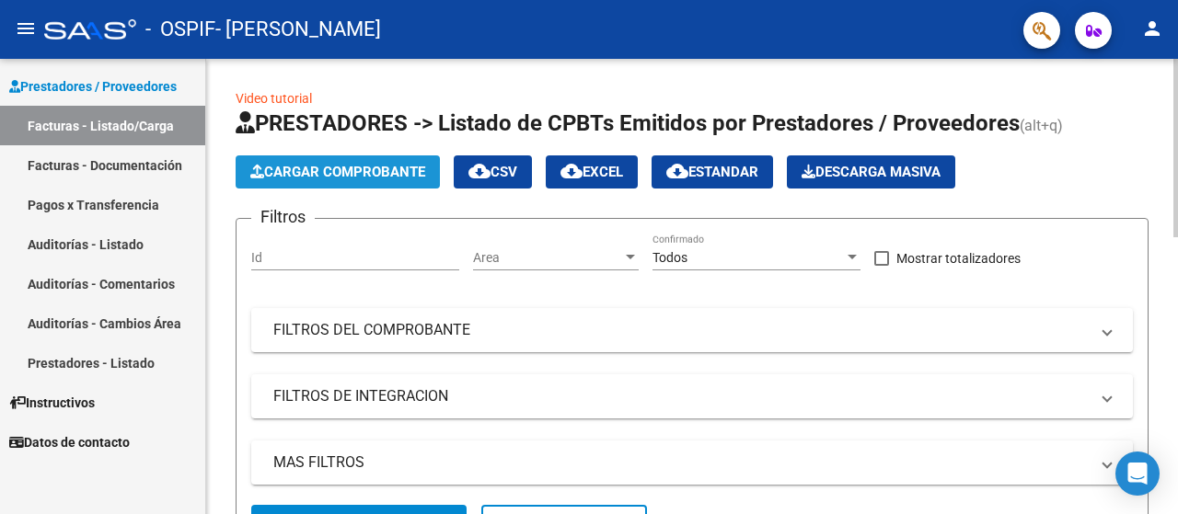
click at [306, 178] on span "Cargar Comprobante" at bounding box center [337, 172] width 175 height 17
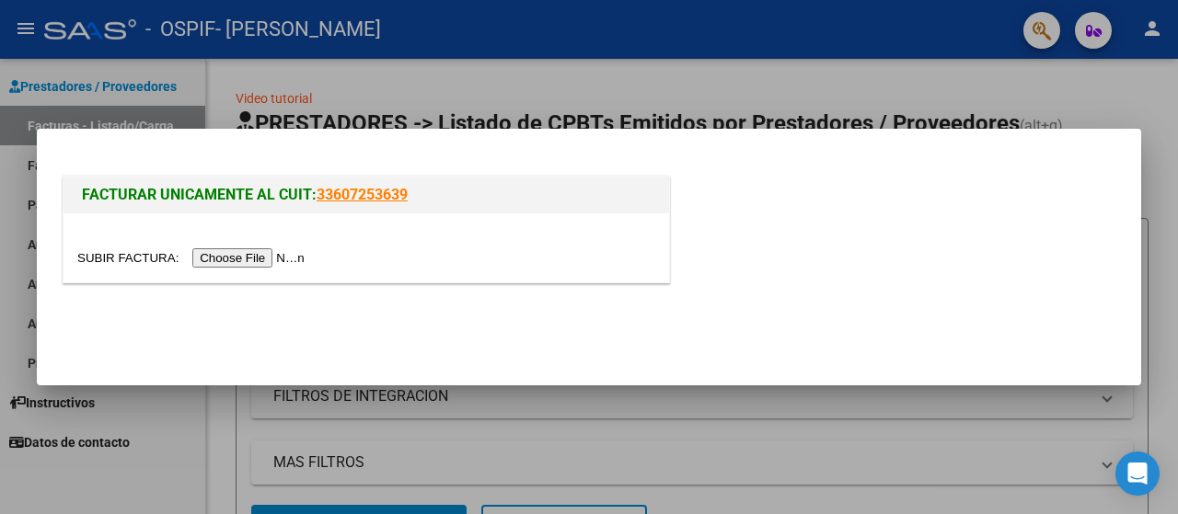
click at [212, 260] on input "file" at bounding box center [193, 257] width 233 height 19
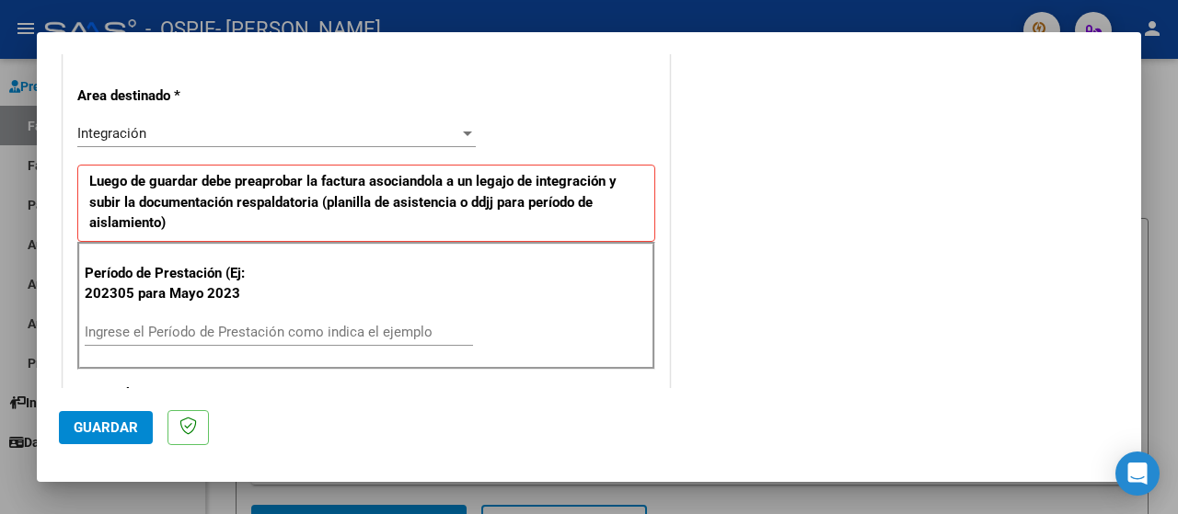
click at [121, 333] on input "Ingrese el Período de Prestación como indica el ejemplo" at bounding box center [279, 332] width 388 height 17
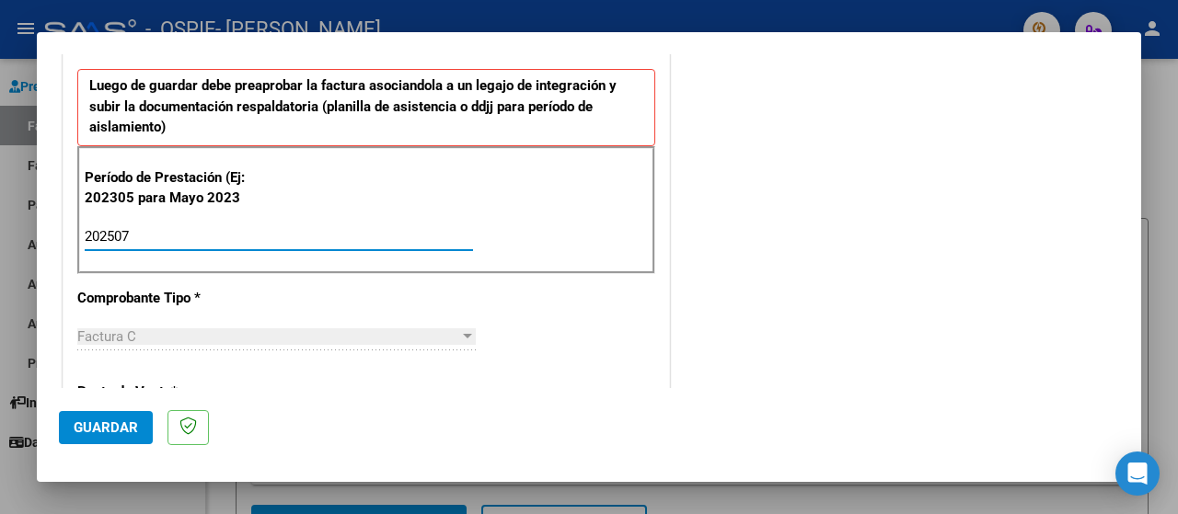
scroll to position [490, 0]
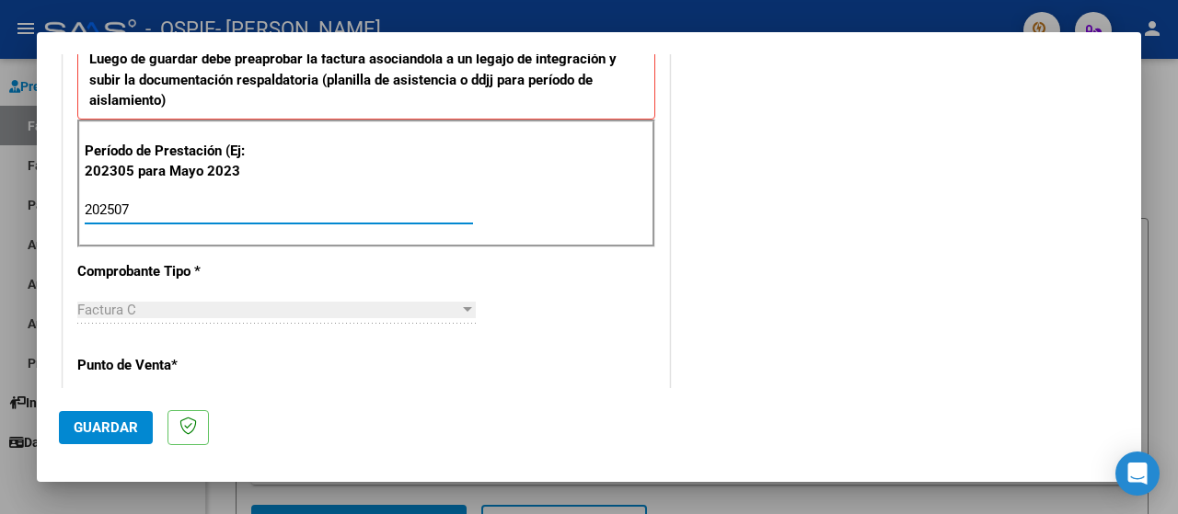
type input "202507"
click at [112, 421] on span "Guardar" at bounding box center [106, 428] width 64 height 17
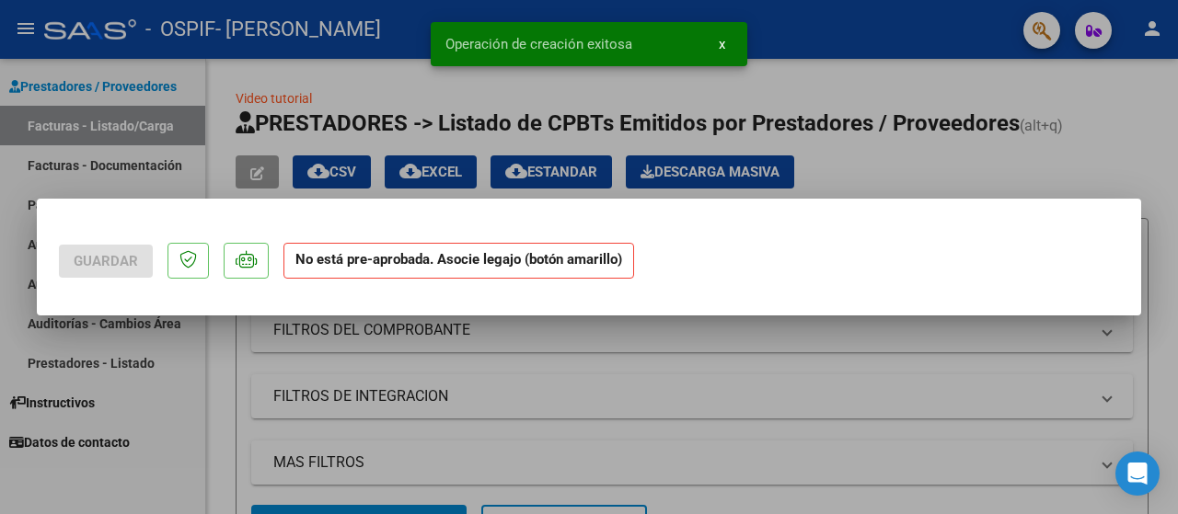
scroll to position [0, 0]
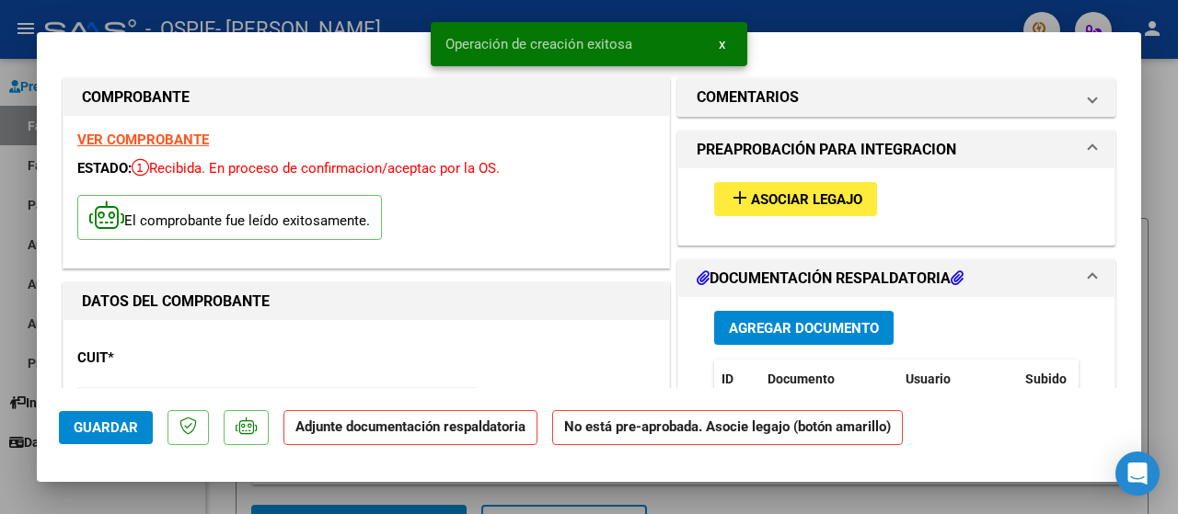
click at [762, 204] on span "Asociar Legajo" at bounding box center [806, 199] width 111 height 17
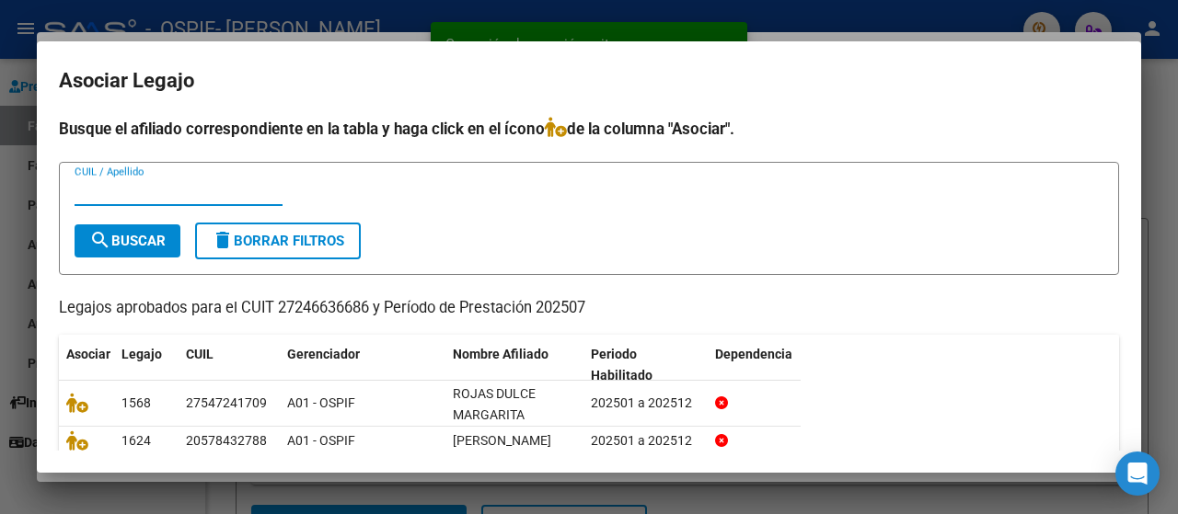
scroll to position [122, 0]
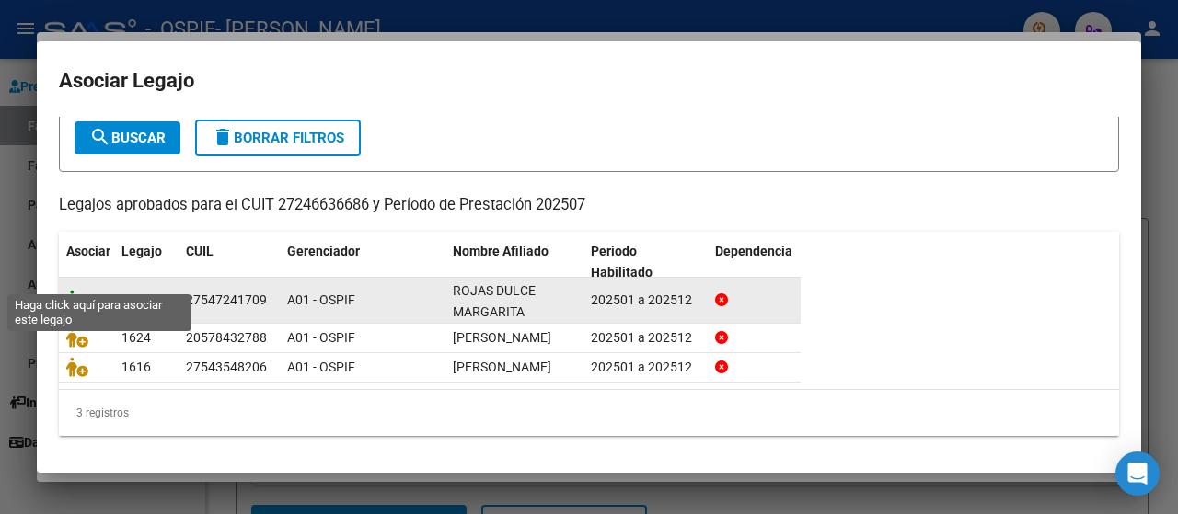
click at [70, 290] on icon at bounding box center [77, 300] width 22 height 20
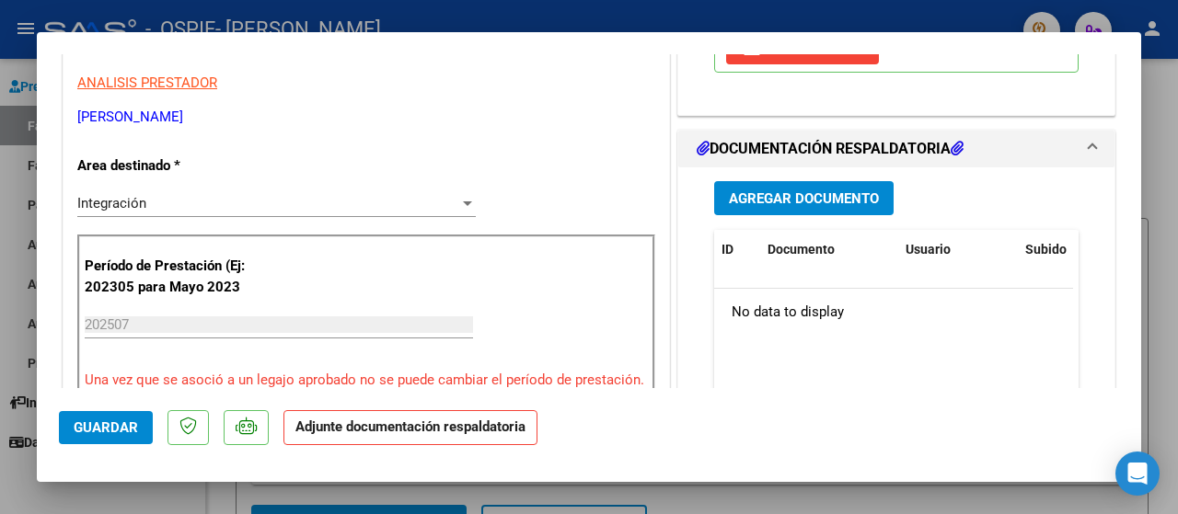
scroll to position [490, 0]
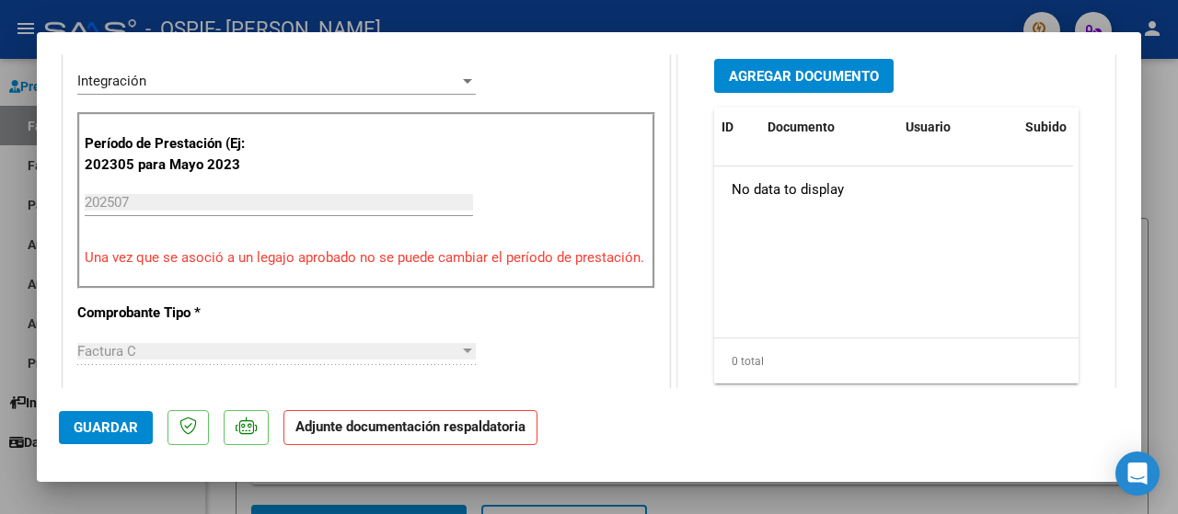
click at [743, 69] on span "Agregar Documento" at bounding box center [804, 76] width 150 height 17
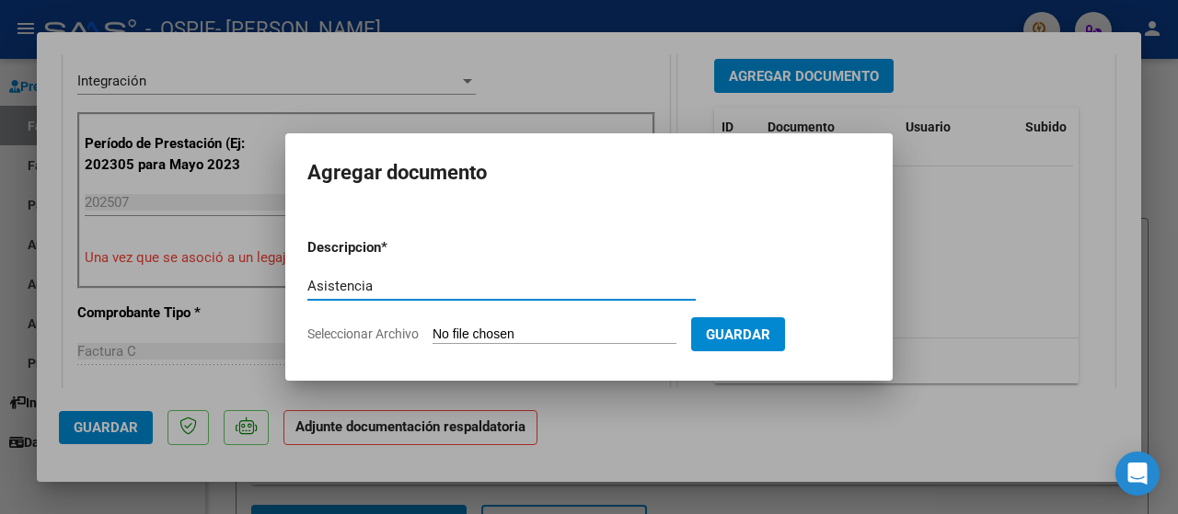
type input "Asistencia"
click at [364, 332] on span "Seleccionar Archivo" at bounding box center [362, 334] width 111 height 15
click at [432, 332] on input "Seleccionar Archivo" at bounding box center [554, 335] width 244 height 17
type input "C:\fakepath\[PERSON_NAME].pdf"
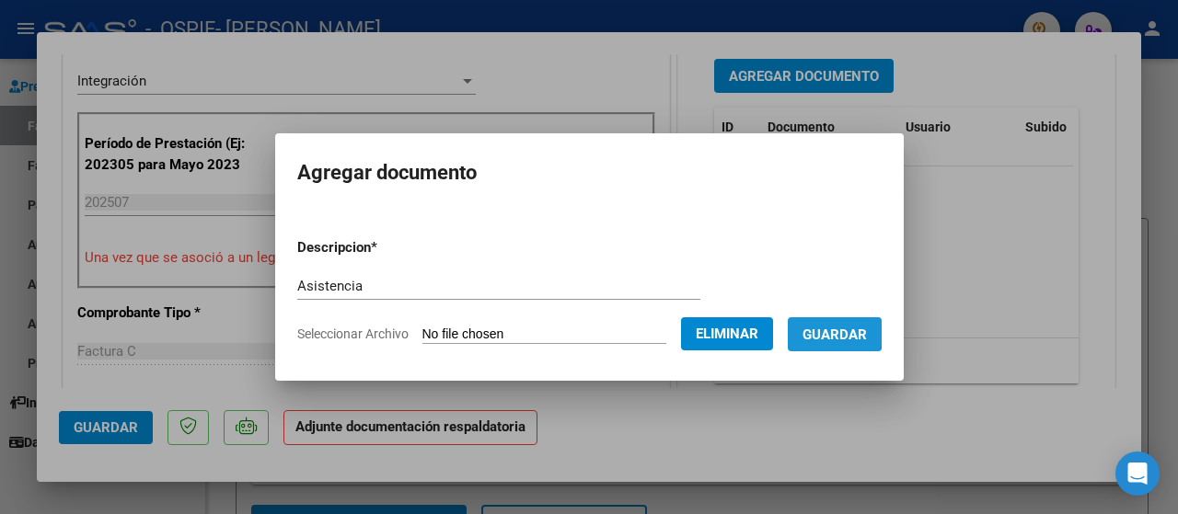
click at [819, 322] on button "Guardar" at bounding box center [835, 334] width 94 height 34
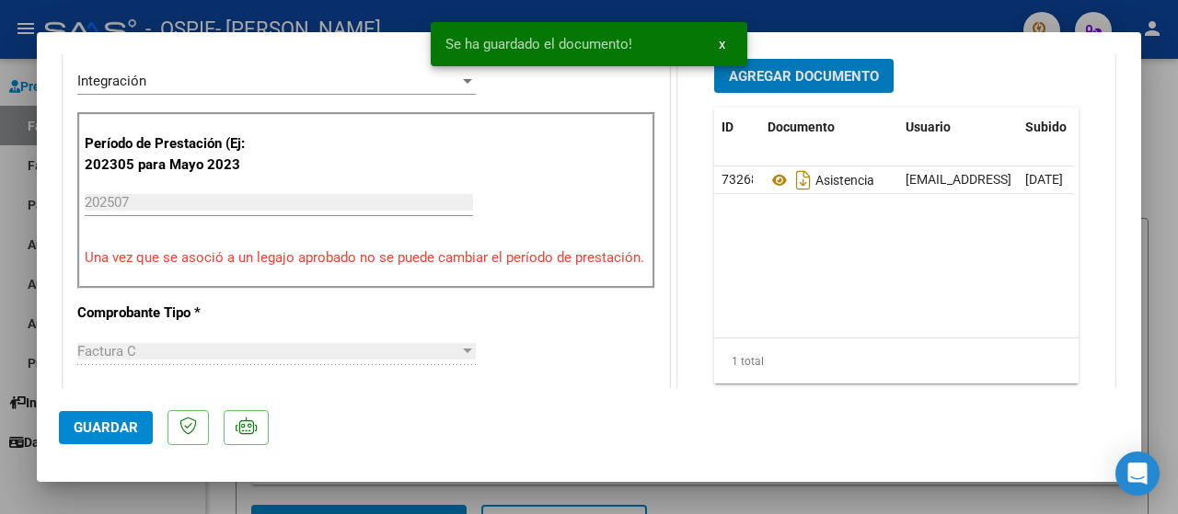
click at [86, 421] on span "Guardar" at bounding box center [106, 428] width 64 height 17
click at [11, 286] on div at bounding box center [589, 257] width 1178 height 514
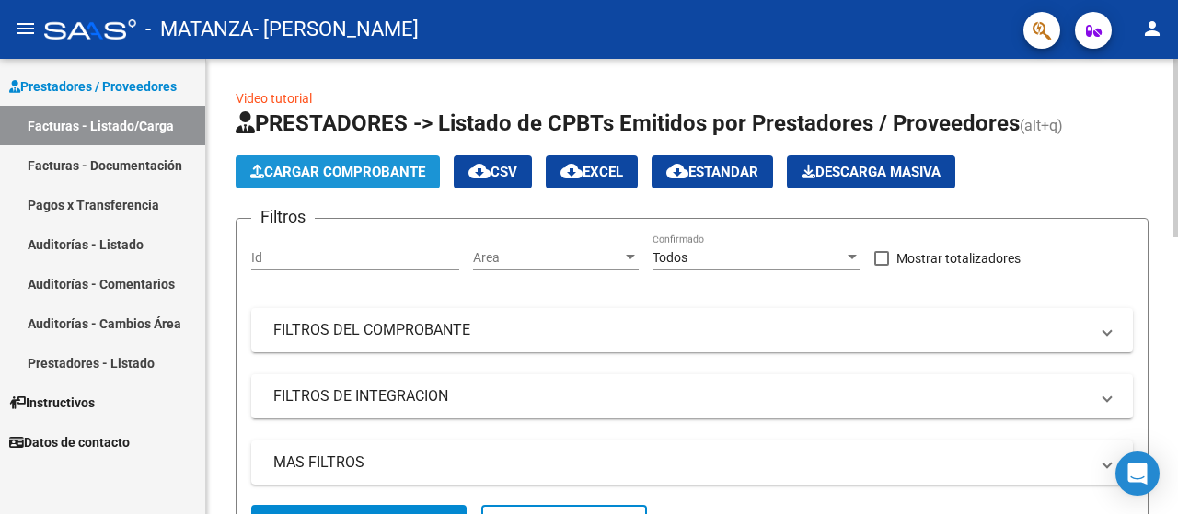
click at [304, 165] on span "Cargar Comprobante" at bounding box center [337, 172] width 175 height 17
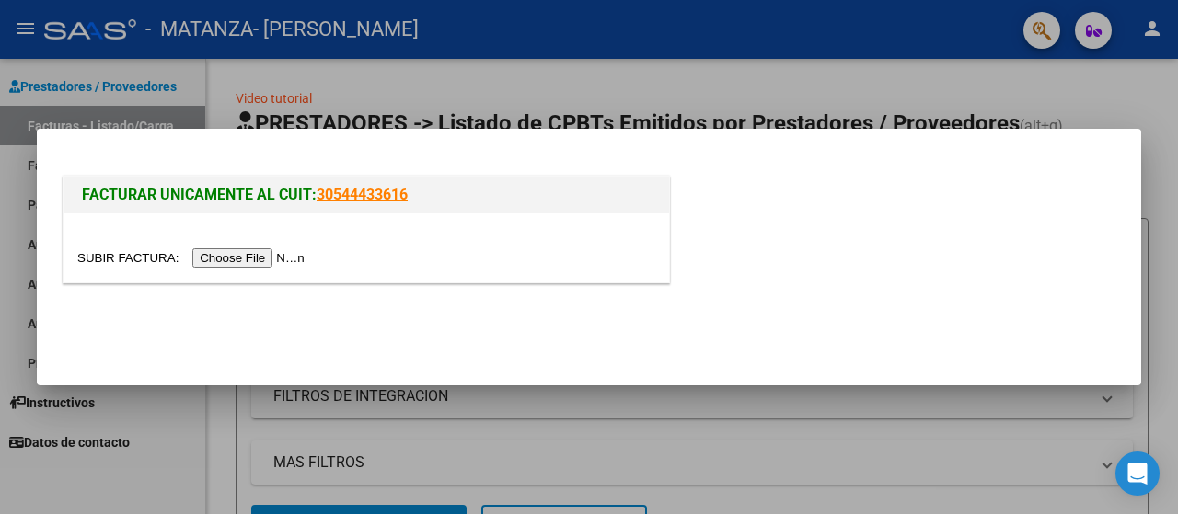
click at [268, 261] on input "file" at bounding box center [193, 257] width 233 height 19
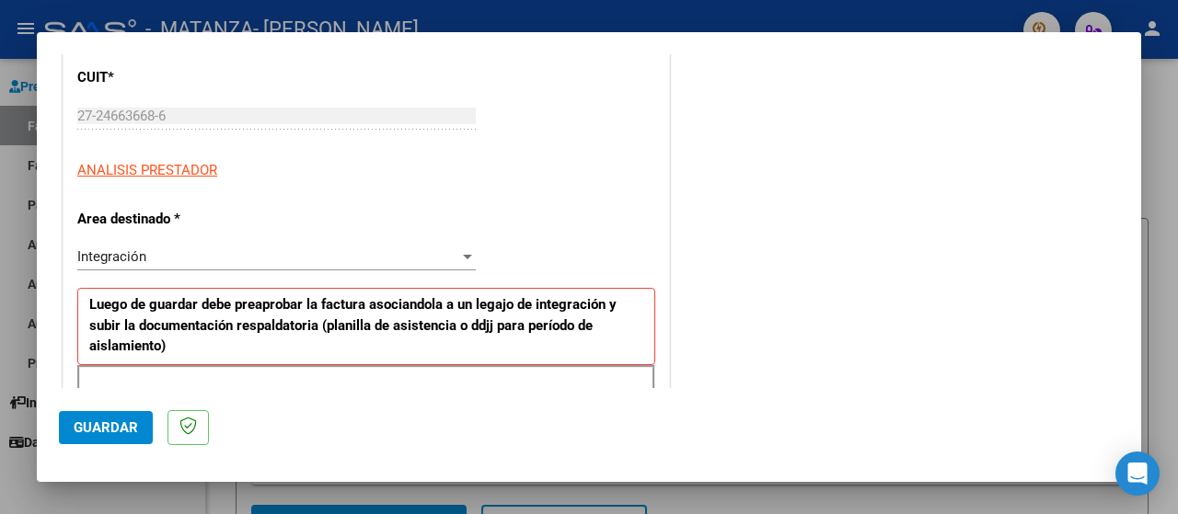
scroll to position [490, 0]
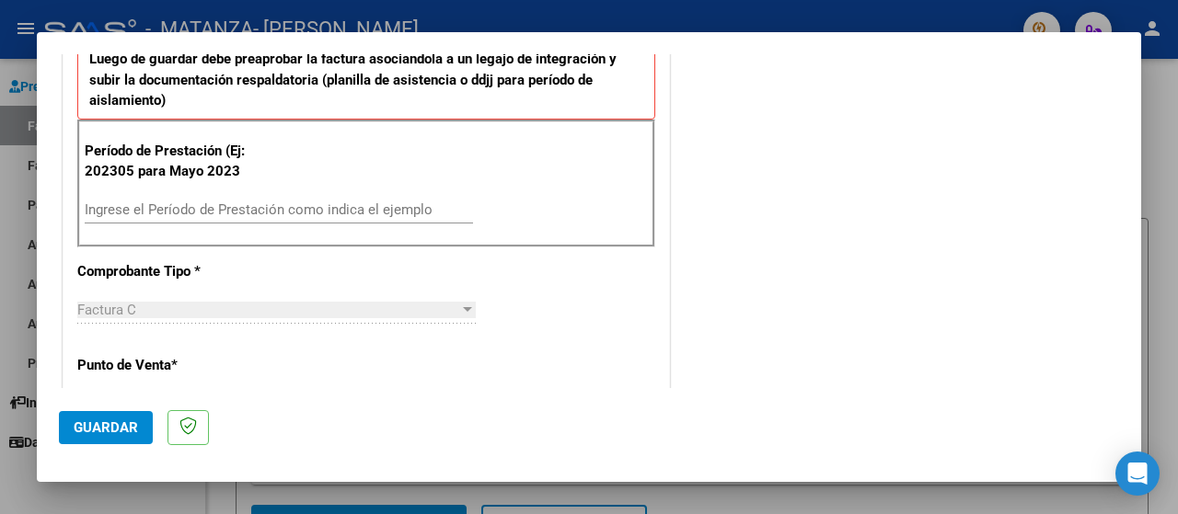
click at [206, 202] on input "Ingrese el Período de Prestación como indica el ejemplo" at bounding box center [279, 210] width 388 height 17
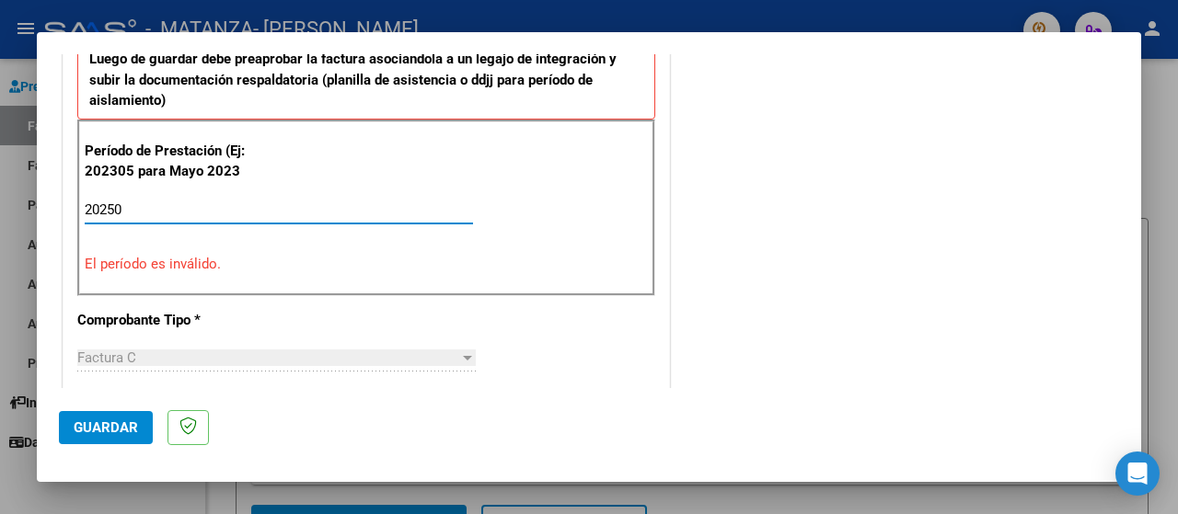
type input "202507"
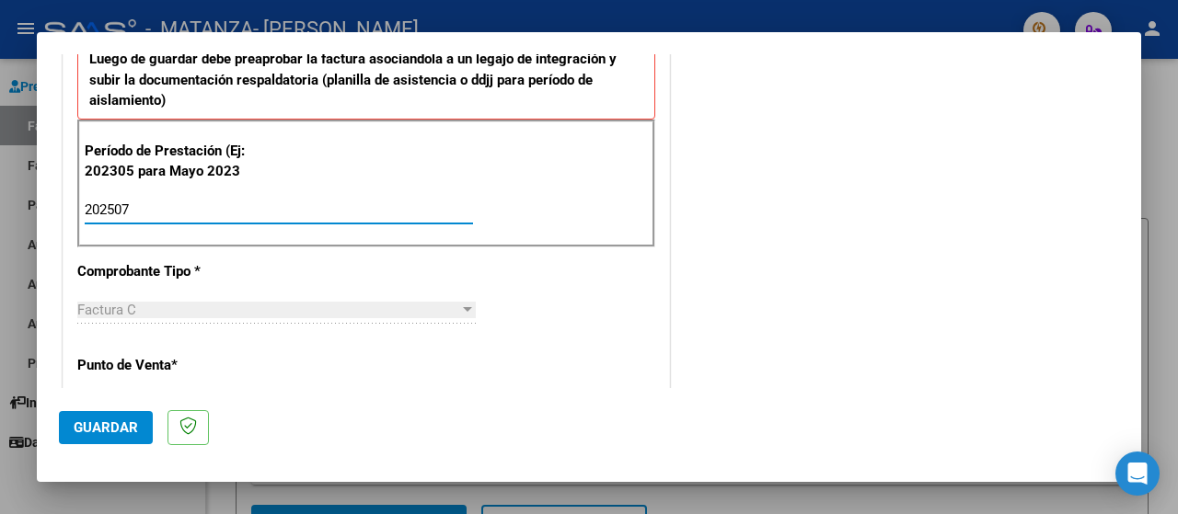
click at [79, 433] on span "Guardar" at bounding box center [106, 428] width 64 height 17
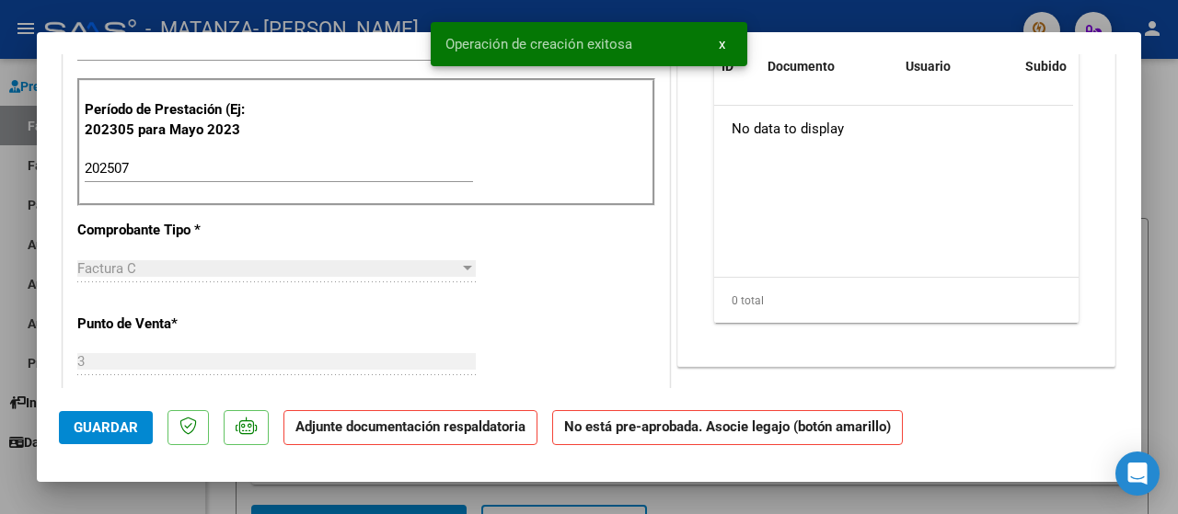
scroll to position [0, 0]
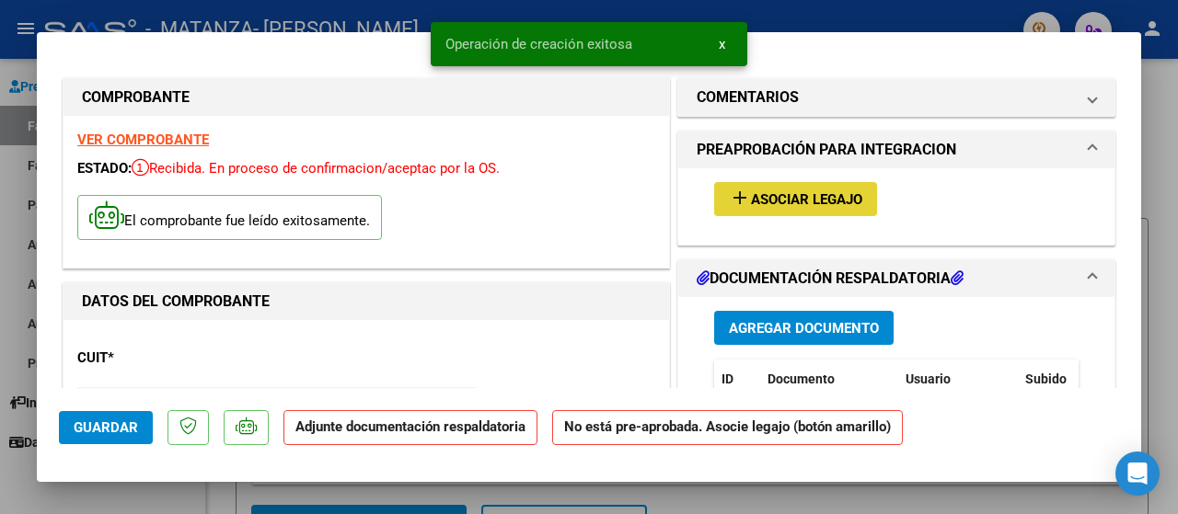
click at [775, 191] on span "Asociar Legajo" at bounding box center [806, 199] width 111 height 17
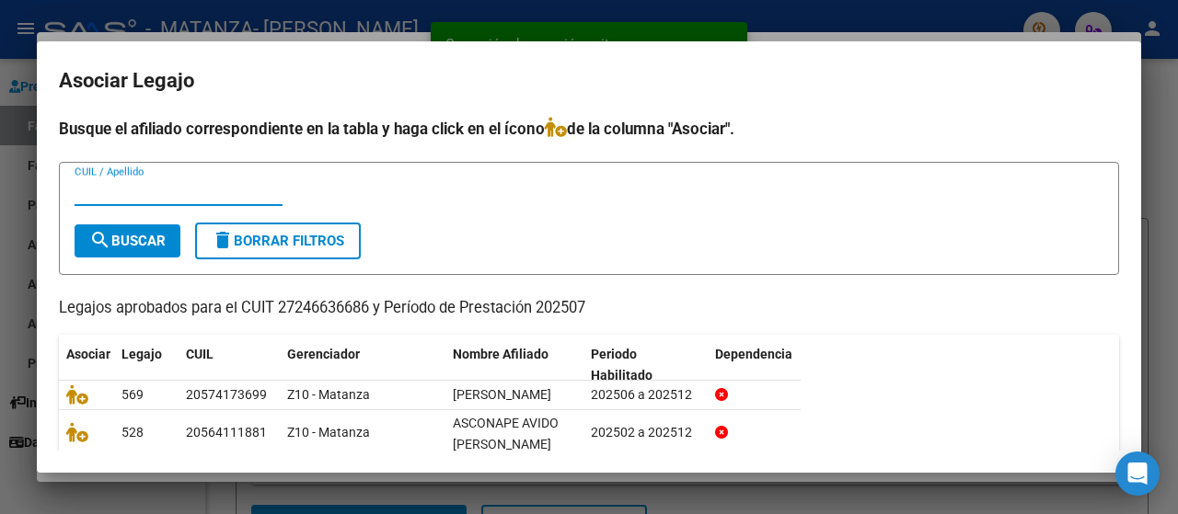
scroll to position [131, 0]
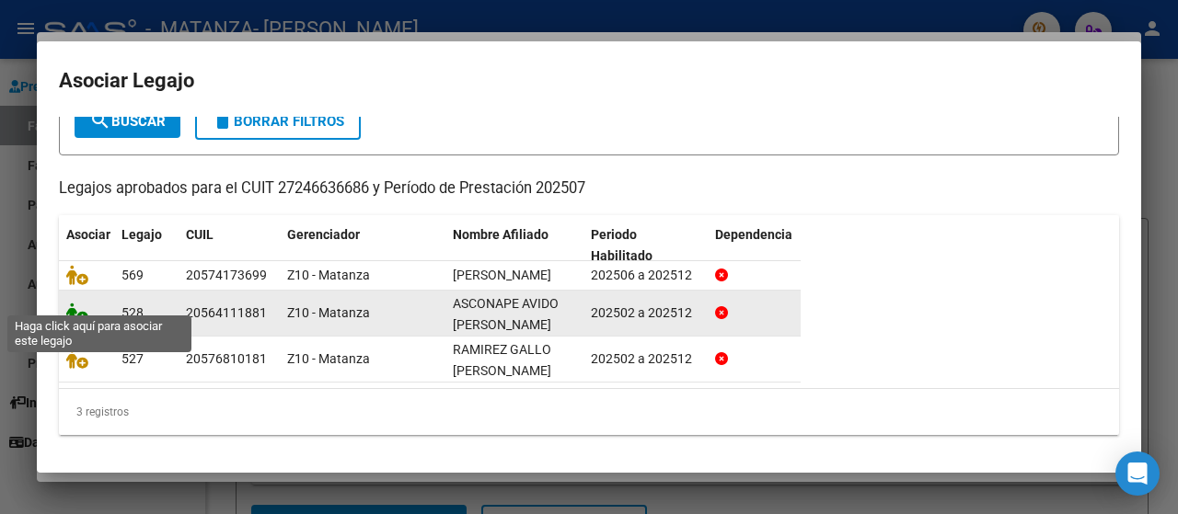
click at [81, 303] on icon at bounding box center [77, 313] width 22 height 20
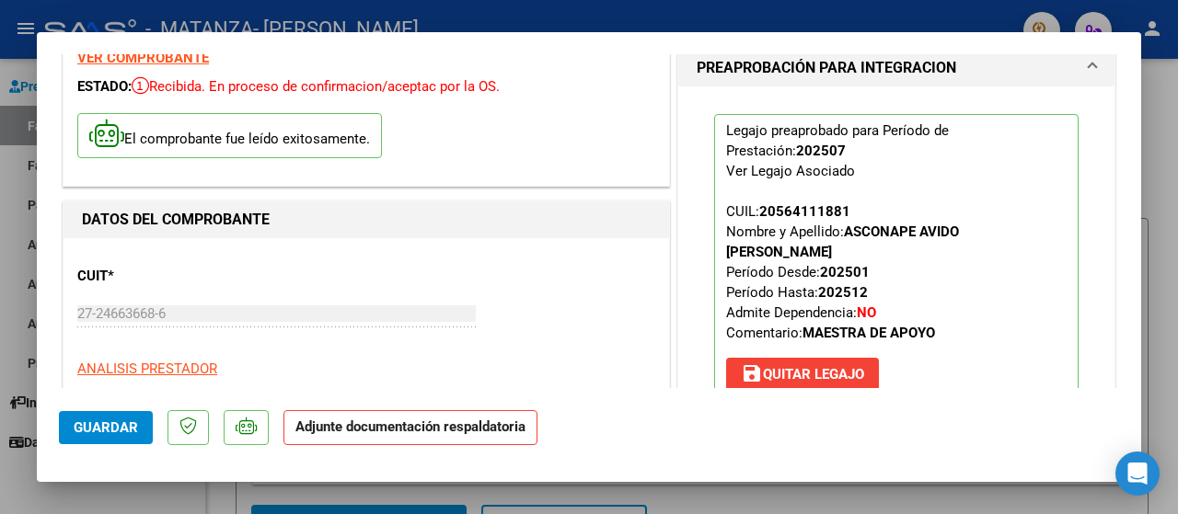
scroll to position [122, 0]
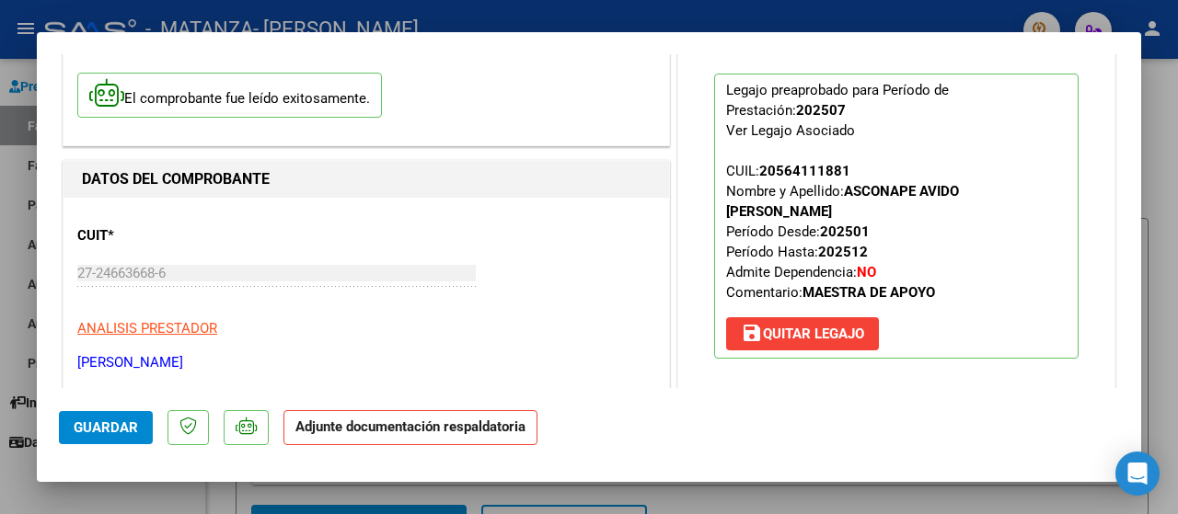
click at [105, 420] on span "Guardar" at bounding box center [106, 428] width 64 height 17
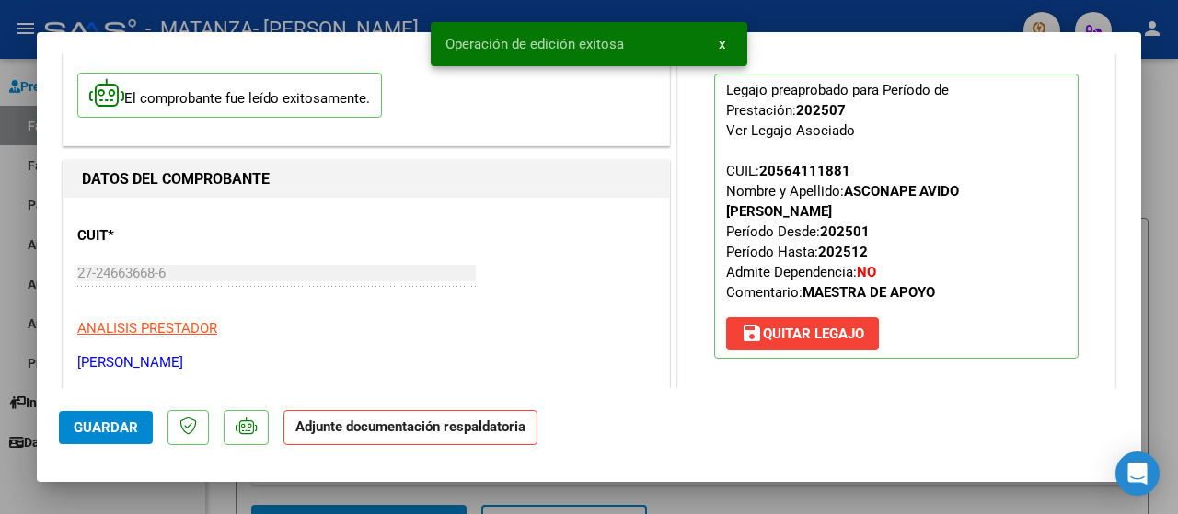
click at [18, 295] on div at bounding box center [589, 257] width 1178 height 514
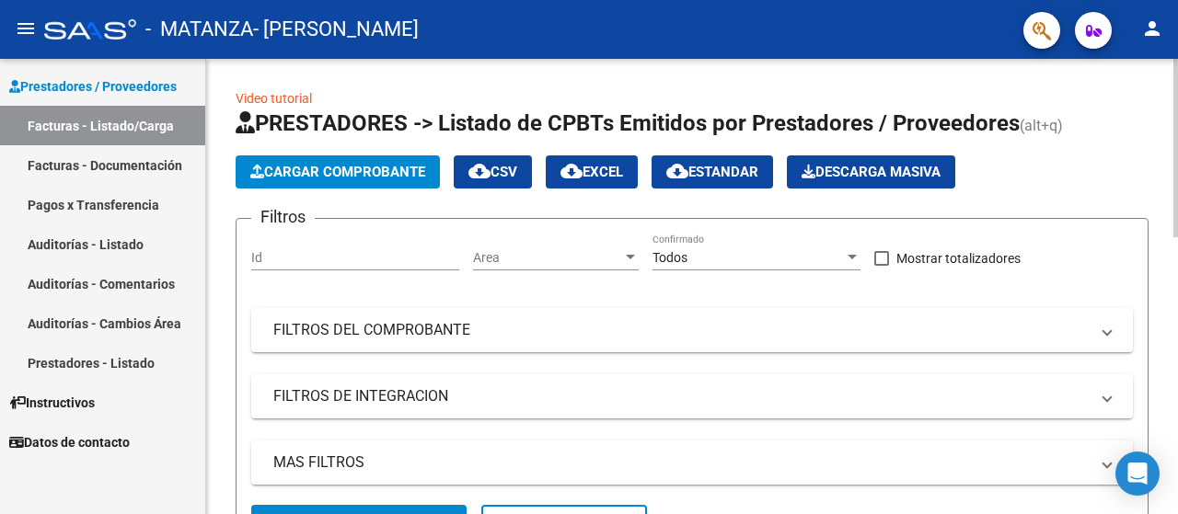
click at [351, 171] on span "Cargar Comprobante" at bounding box center [337, 172] width 175 height 17
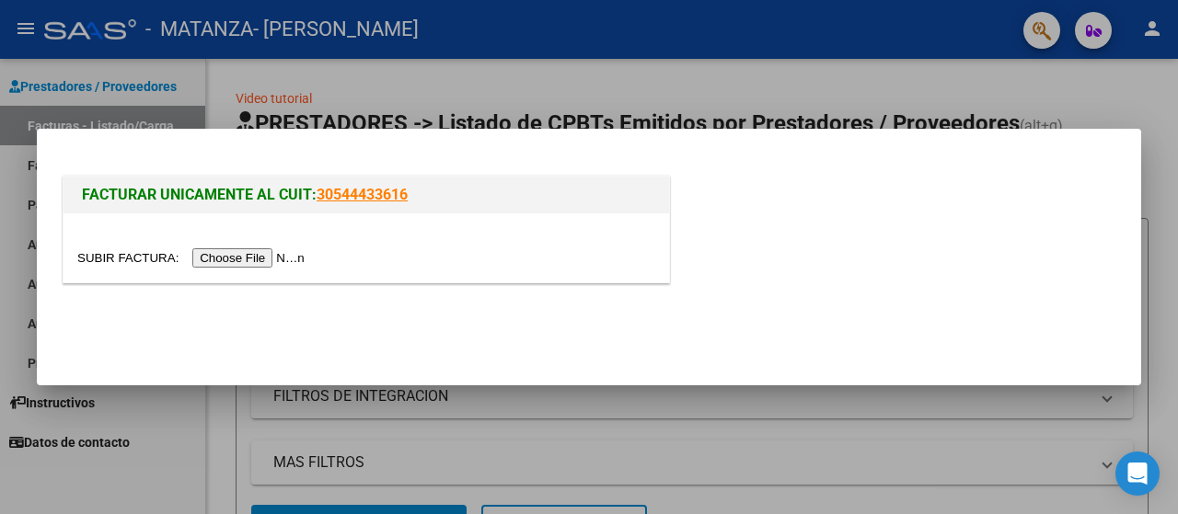
click at [247, 262] on input "file" at bounding box center [193, 257] width 233 height 19
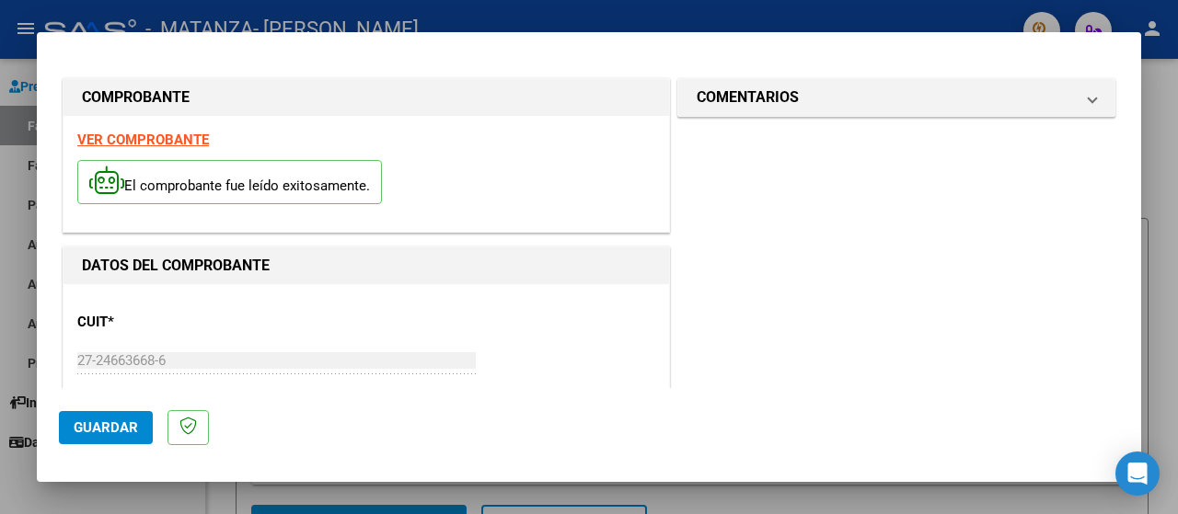
click at [121, 419] on button "Guardar" at bounding box center [106, 427] width 94 height 33
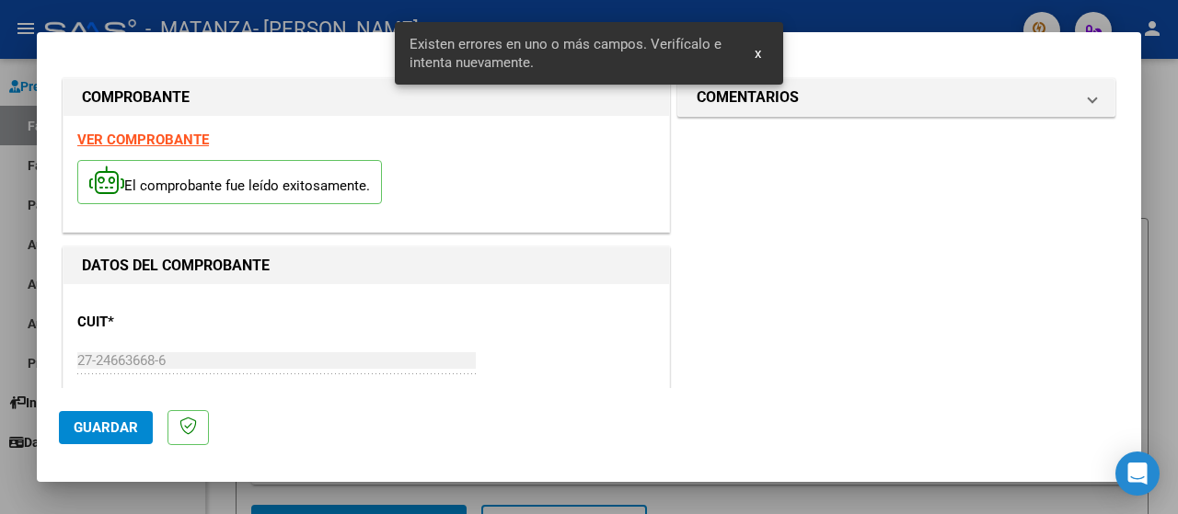
scroll to position [456, 0]
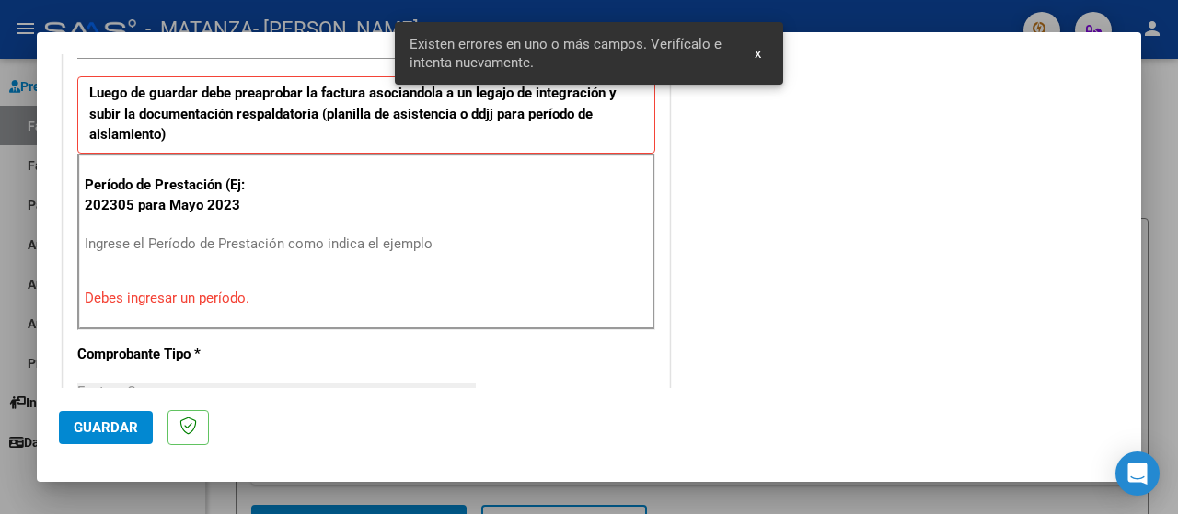
click at [132, 245] on input "Ingrese el Período de Prestación como indica el ejemplo" at bounding box center [279, 244] width 388 height 17
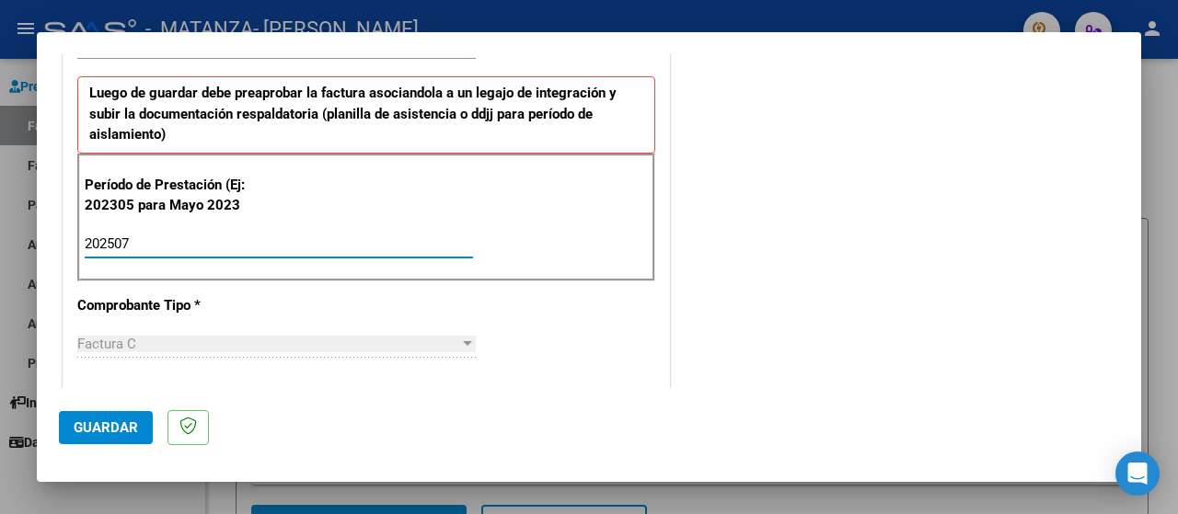
type input "202507"
drag, startPoint x: 107, startPoint y: 426, endPoint x: 97, endPoint y: 426, distance: 10.1
click at [107, 426] on span "Guardar" at bounding box center [106, 428] width 64 height 17
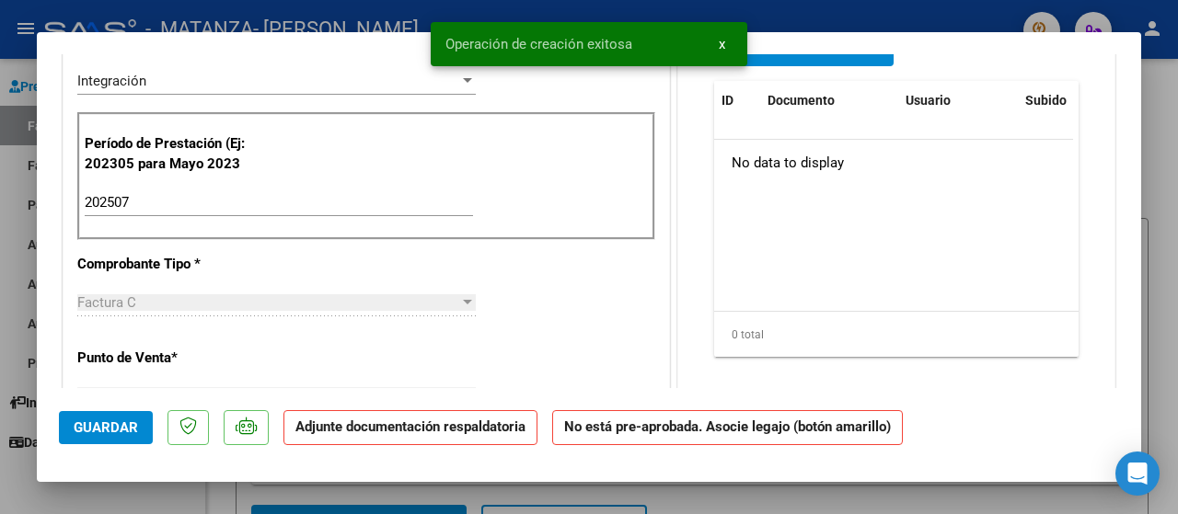
scroll to position [0, 0]
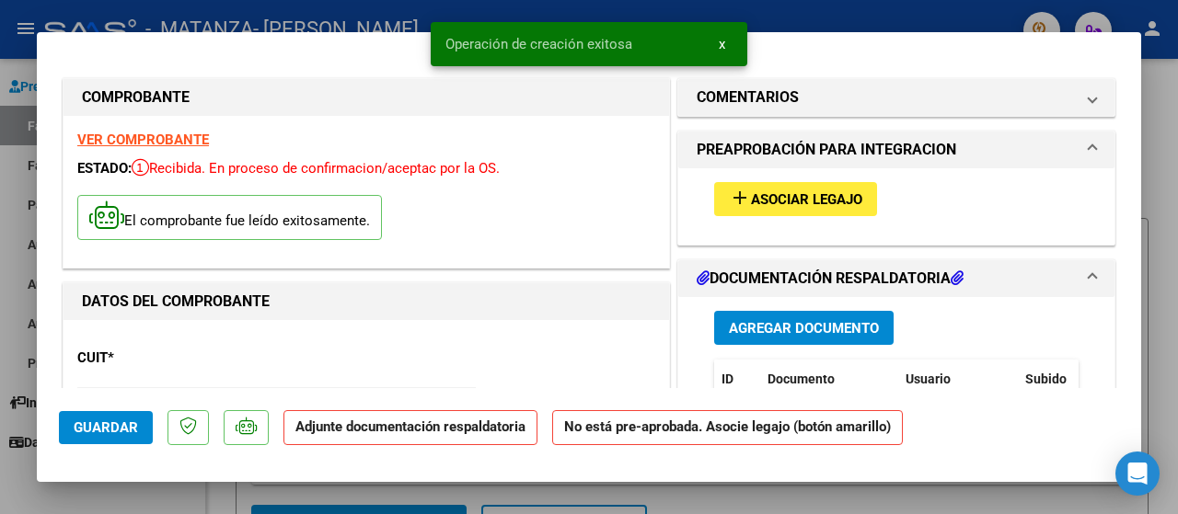
click at [778, 196] on span "Asociar Legajo" at bounding box center [806, 199] width 111 height 17
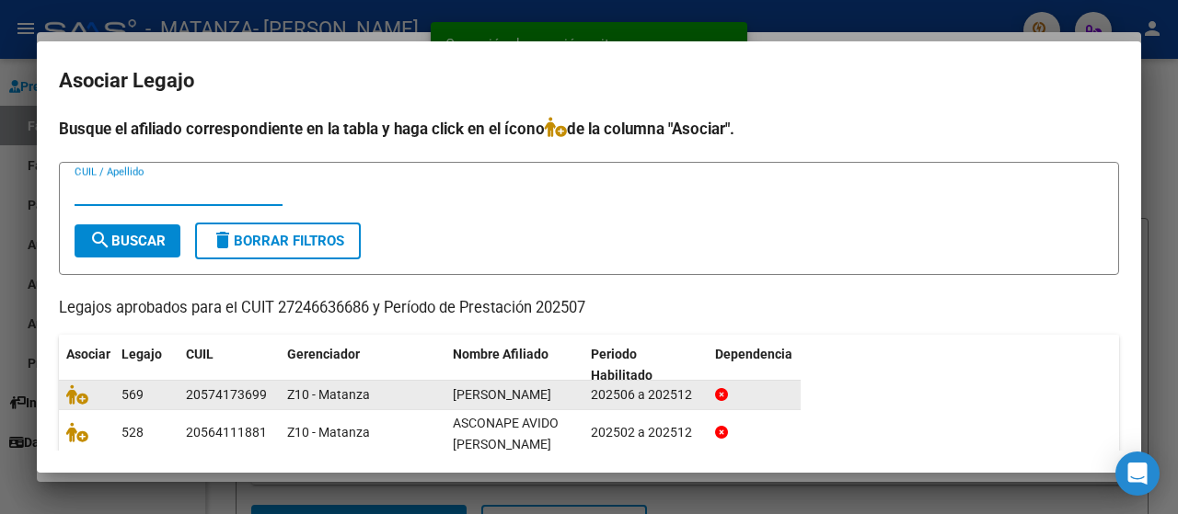
scroll to position [122, 0]
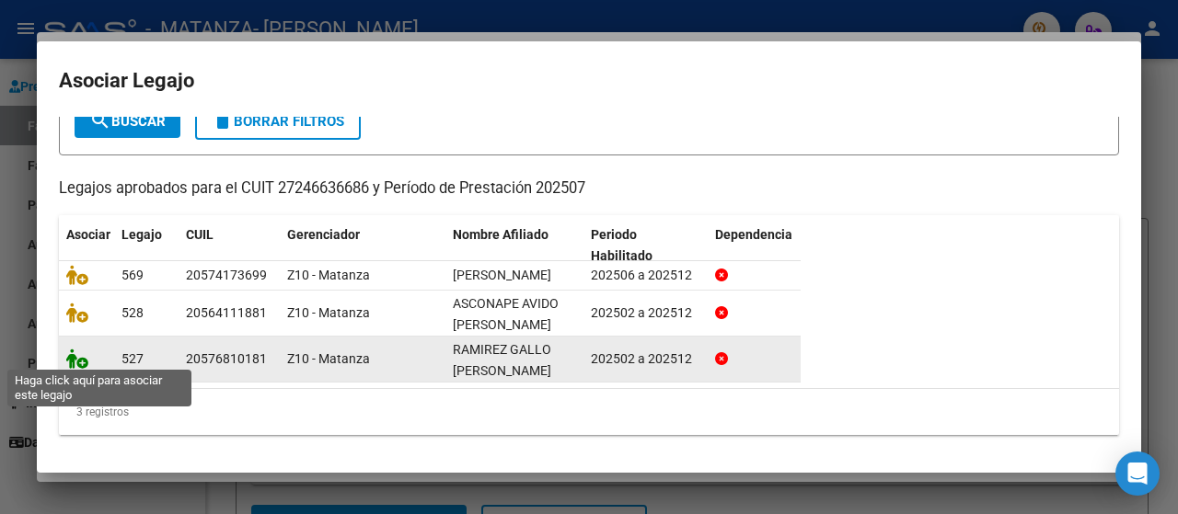
click at [71, 354] on icon at bounding box center [77, 359] width 22 height 20
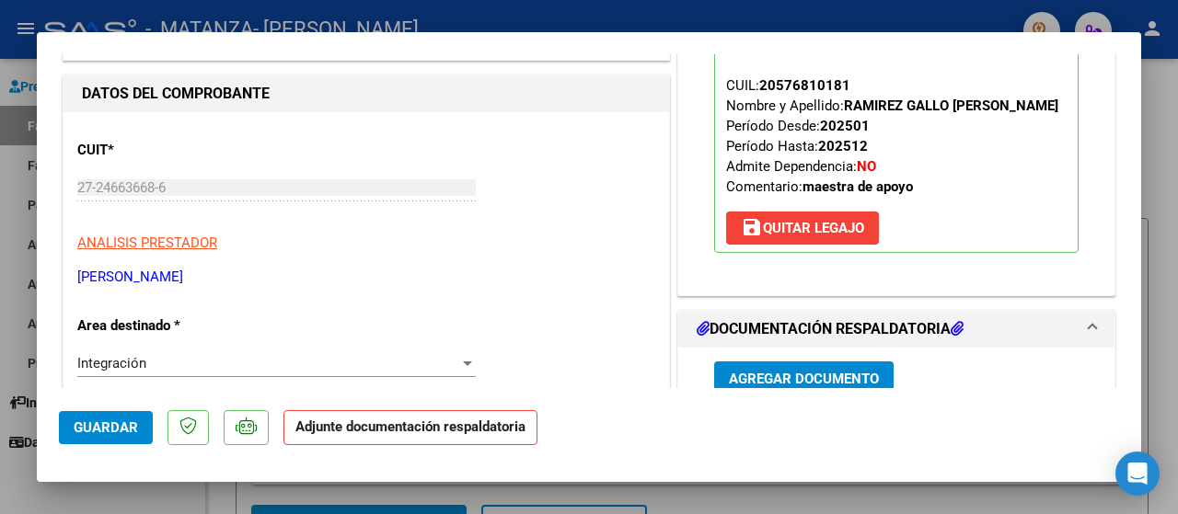
scroll to position [245, 0]
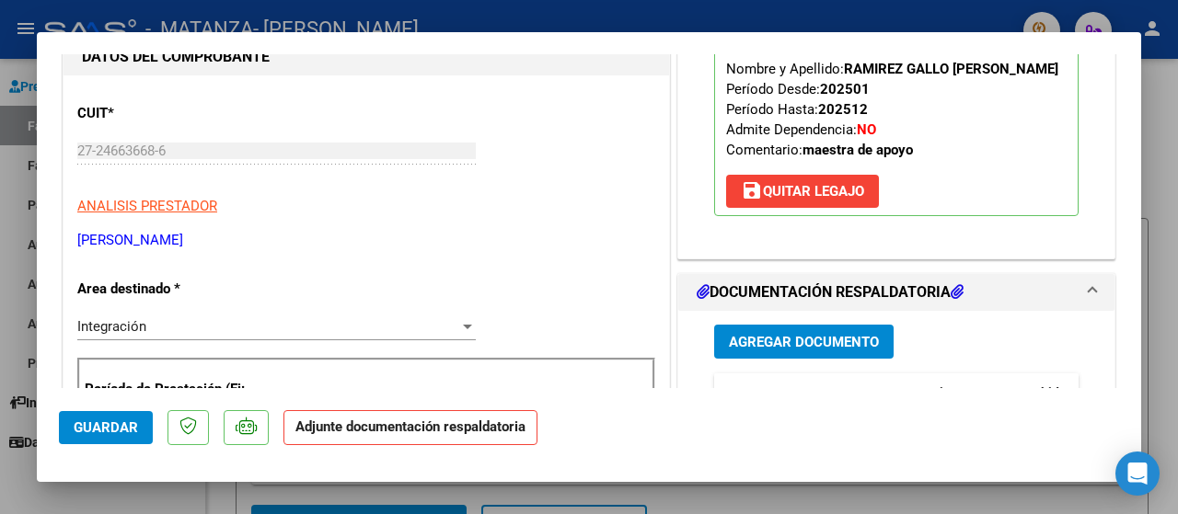
click at [742, 328] on button "Agregar Documento" at bounding box center [803, 342] width 179 height 34
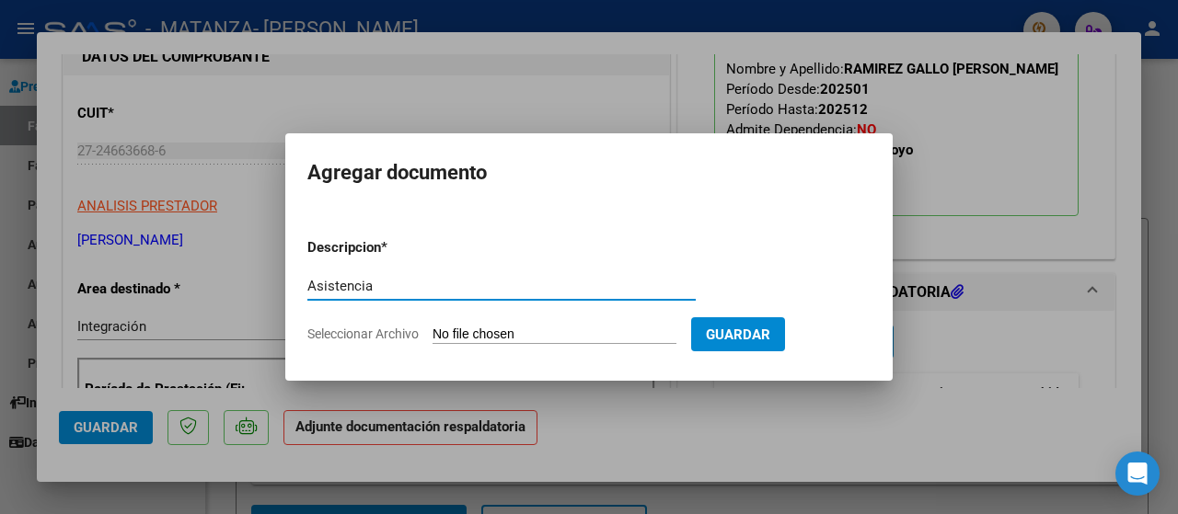
type input "Asistencia"
click at [324, 334] on span "Seleccionar Archivo" at bounding box center [362, 334] width 111 height 15
click at [432, 334] on input "Seleccionar Archivo" at bounding box center [554, 335] width 244 height 17
type input "C:\fakepath\Ramírez Gallo Julio.pdf"
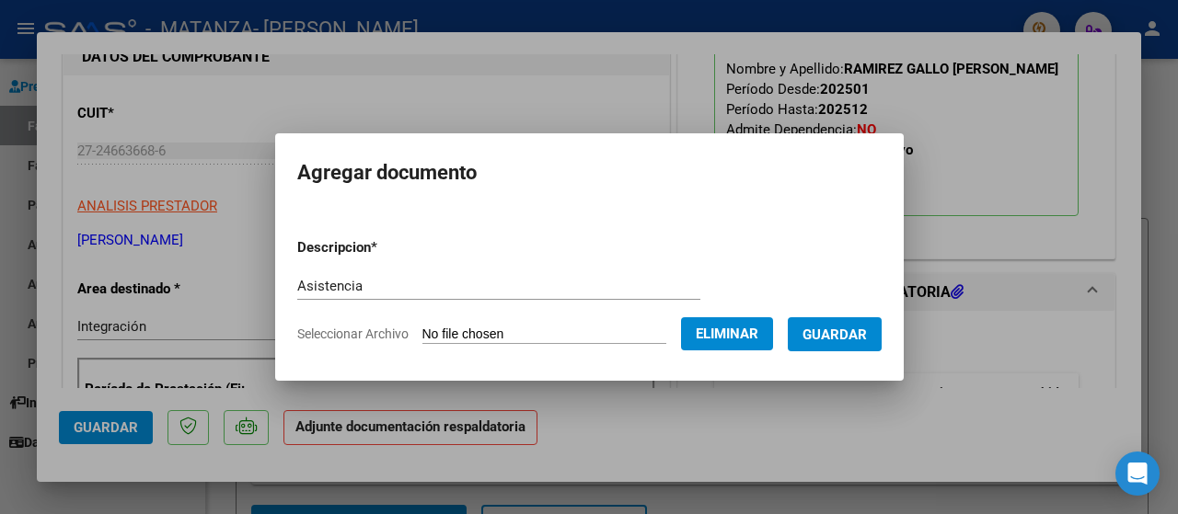
click at [825, 330] on span "Guardar" at bounding box center [834, 335] width 64 height 17
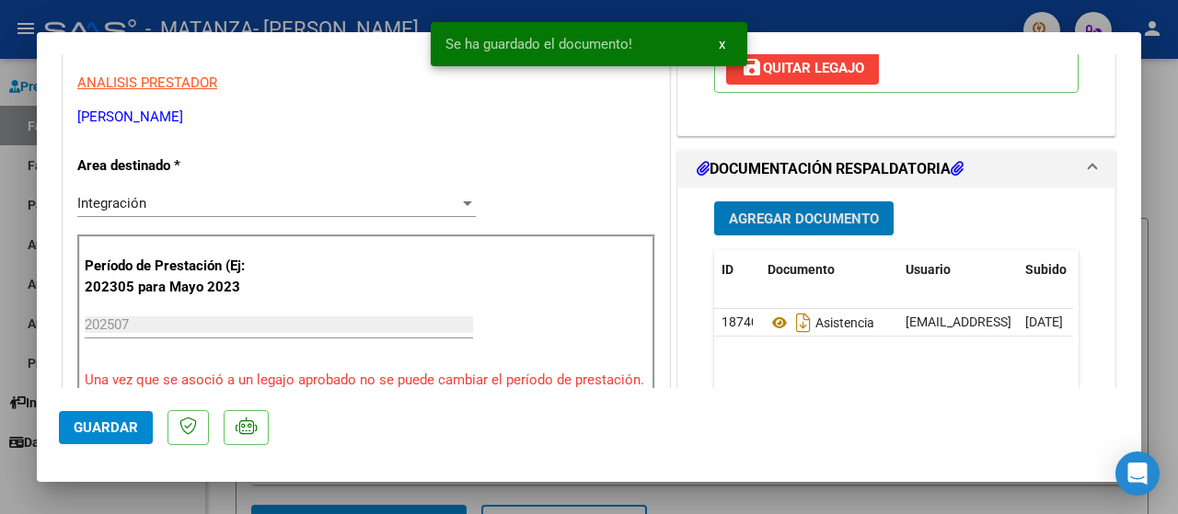
scroll to position [490, 0]
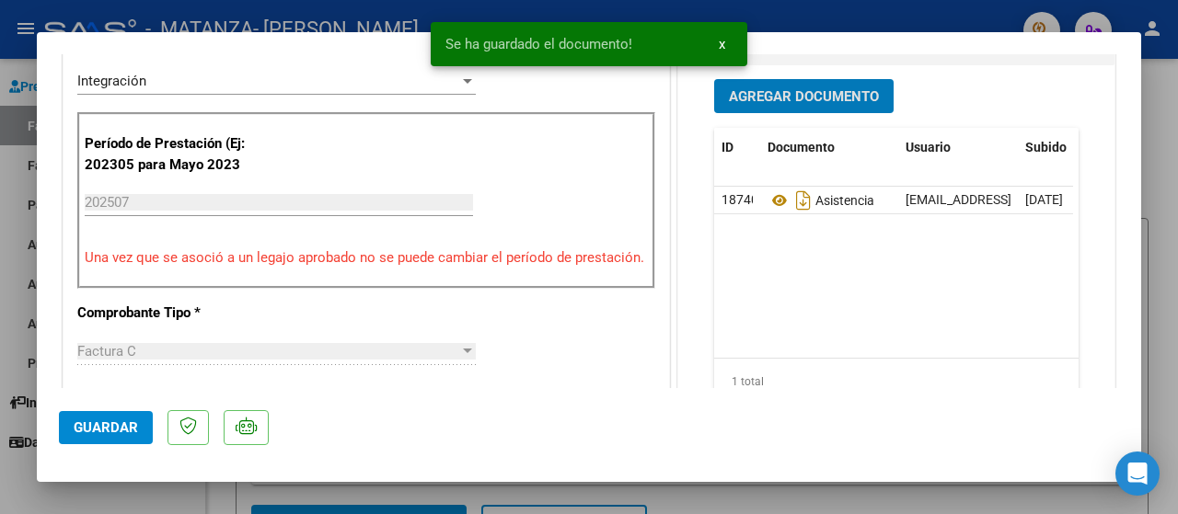
click at [109, 424] on span "Guardar" at bounding box center [106, 428] width 64 height 17
click at [7, 241] on div at bounding box center [589, 257] width 1178 height 514
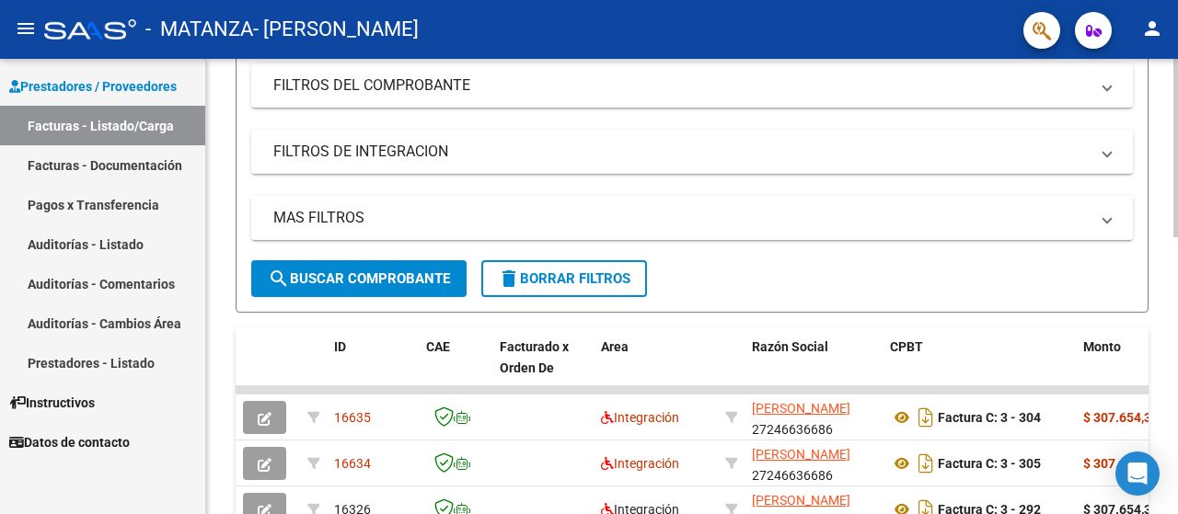
scroll to position [0, 0]
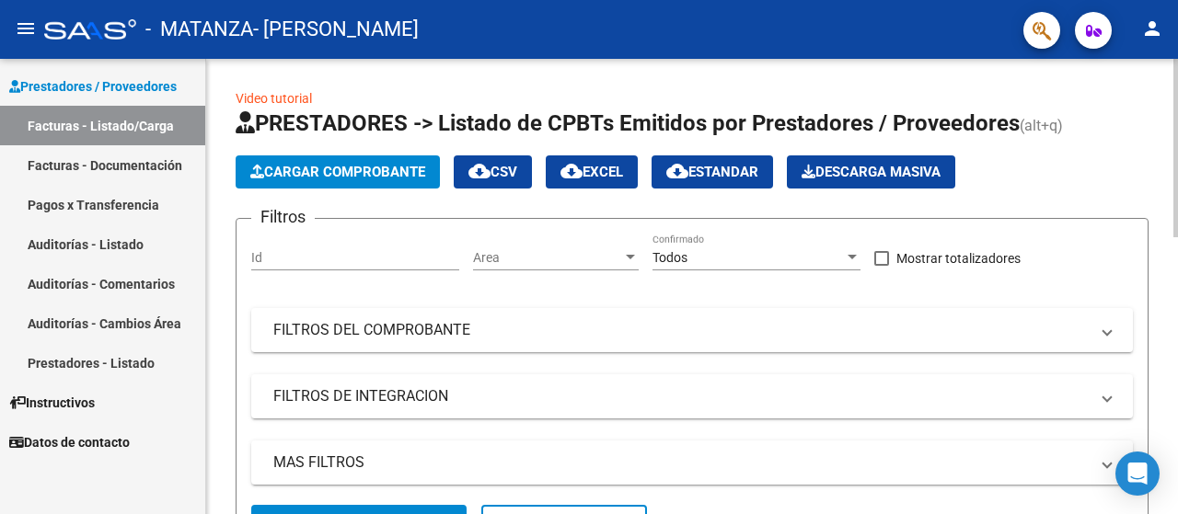
click at [355, 172] on span "Cargar Comprobante" at bounding box center [337, 172] width 175 height 17
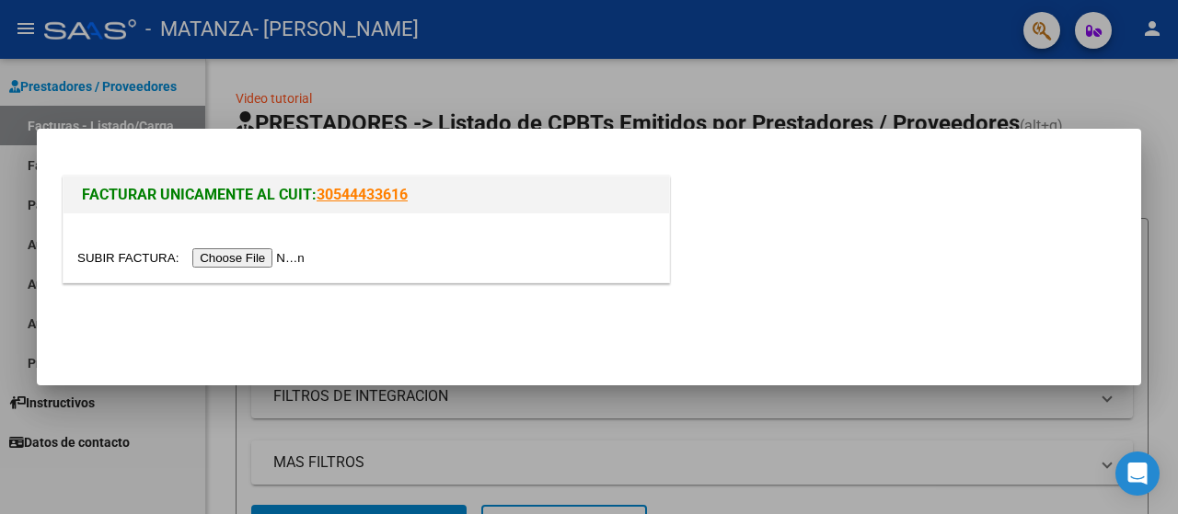
click at [276, 257] on input "file" at bounding box center [193, 257] width 233 height 19
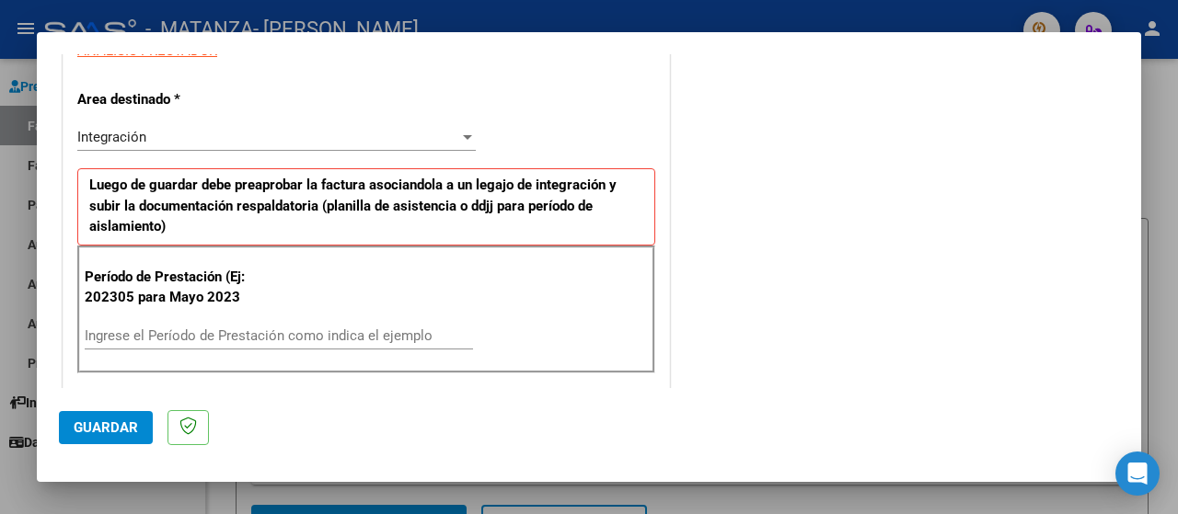
scroll to position [368, 0]
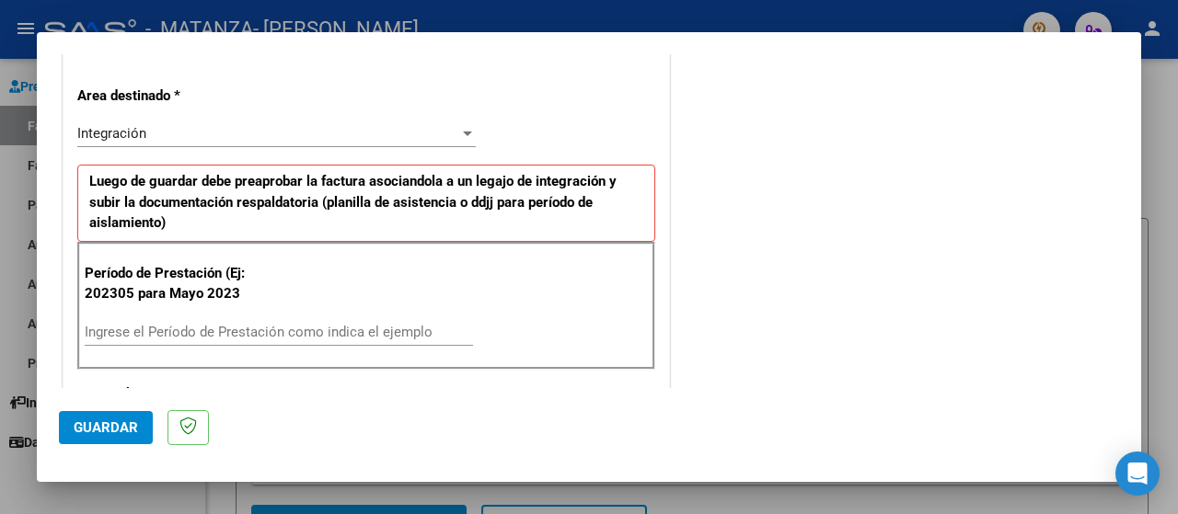
click at [171, 330] on input "Ingrese el Período de Prestación como indica el ejemplo" at bounding box center [279, 332] width 388 height 17
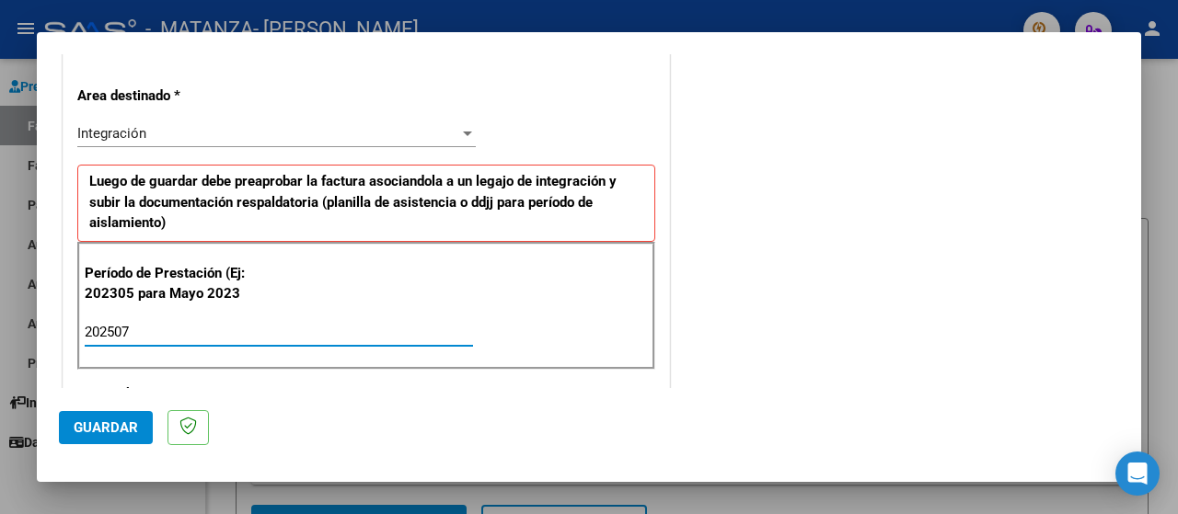
type input "202507"
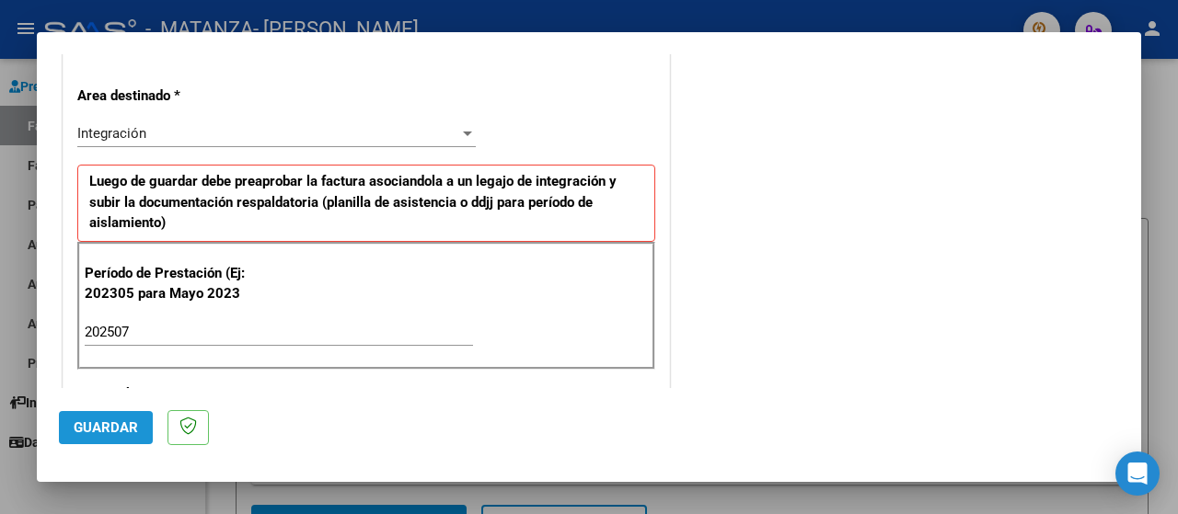
click at [83, 435] on span "Guardar" at bounding box center [106, 428] width 64 height 17
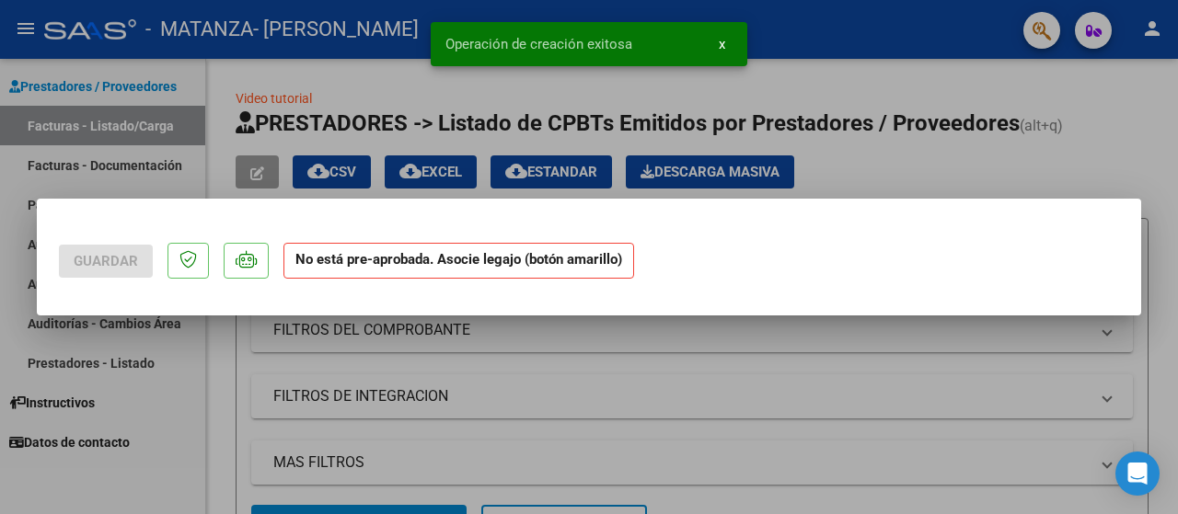
scroll to position [0, 0]
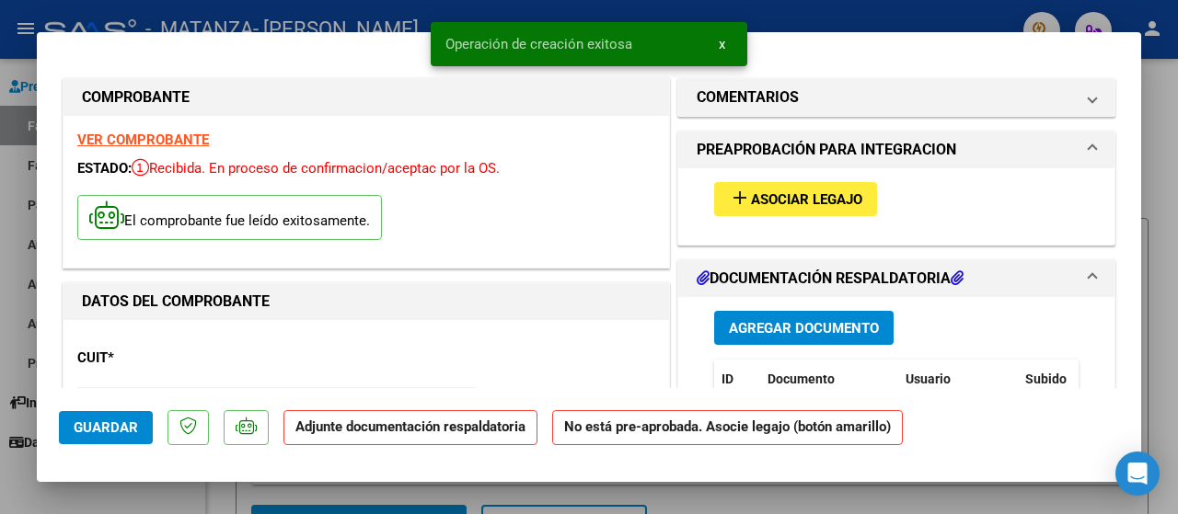
click at [760, 205] on span "Asociar Legajo" at bounding box center [806, 199] width 111 height 17
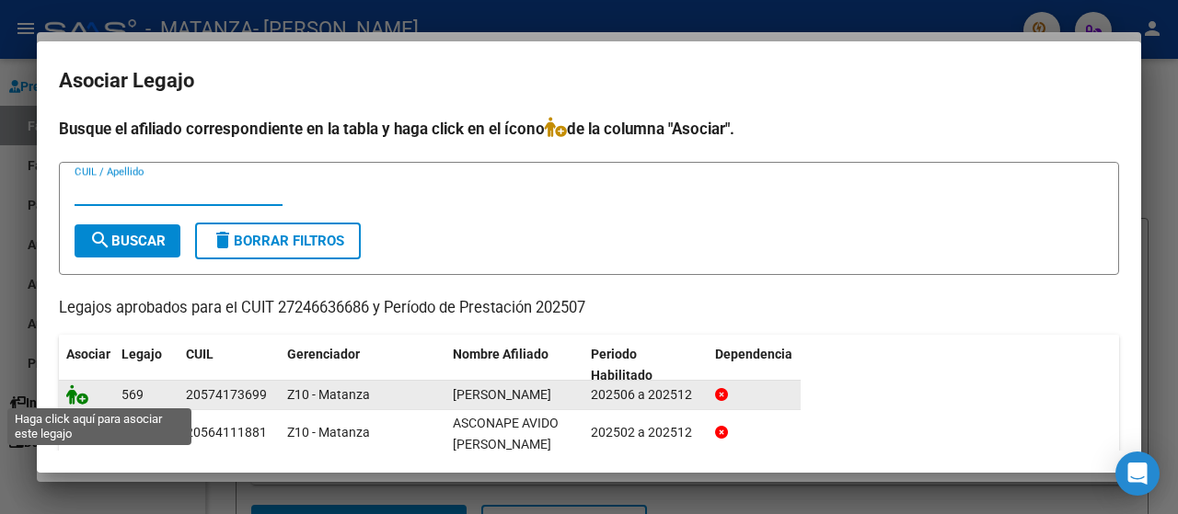
click at [72, 397] on icon at bounding box center [77, 395] width 22 height 20
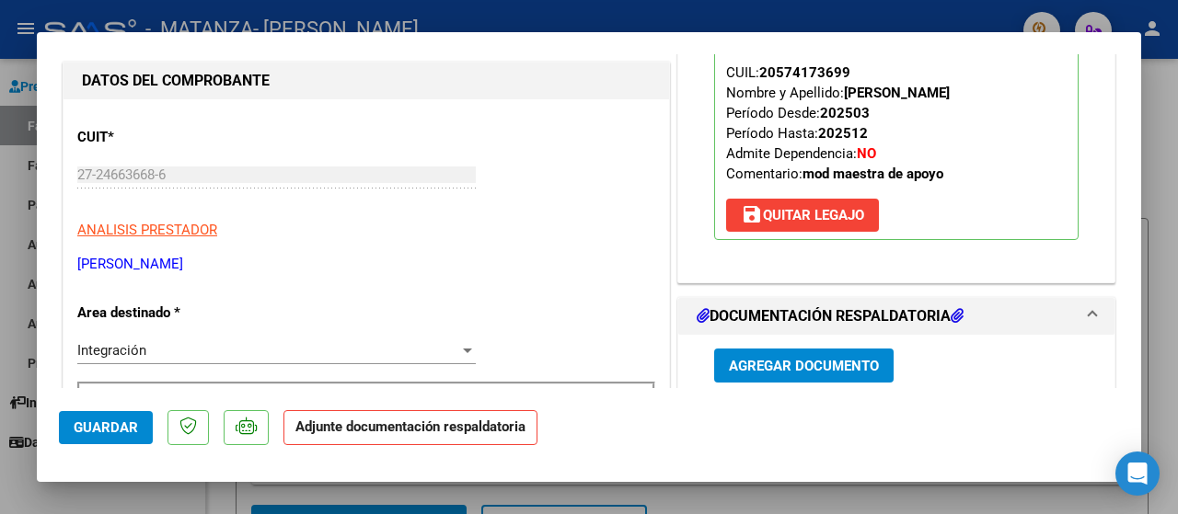
scroll to position [368, 0]
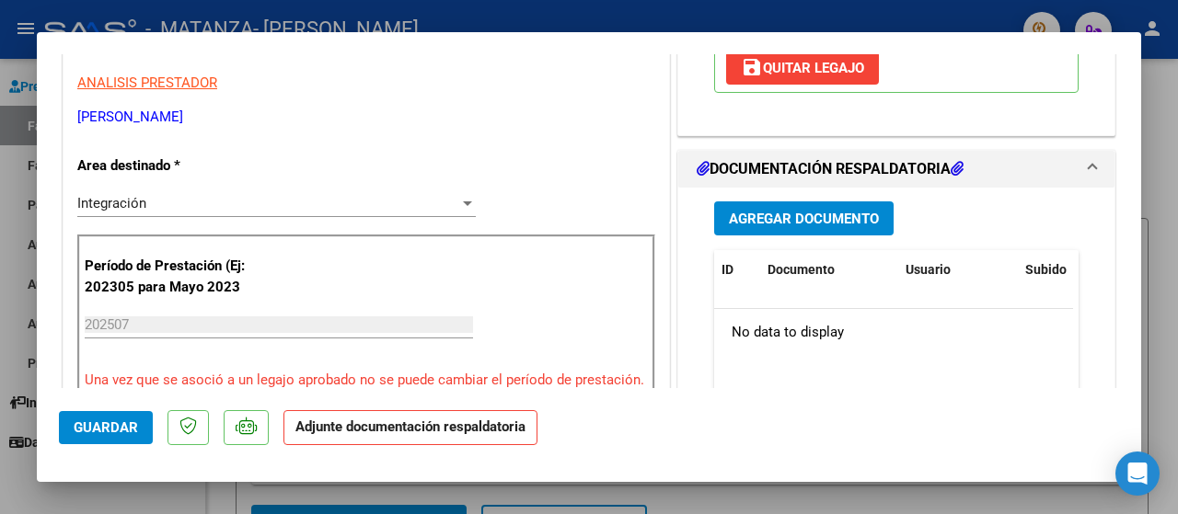
click at [736, 212] on span "Agregar Documento" at bounding box center [804, 219] width 150 height 17
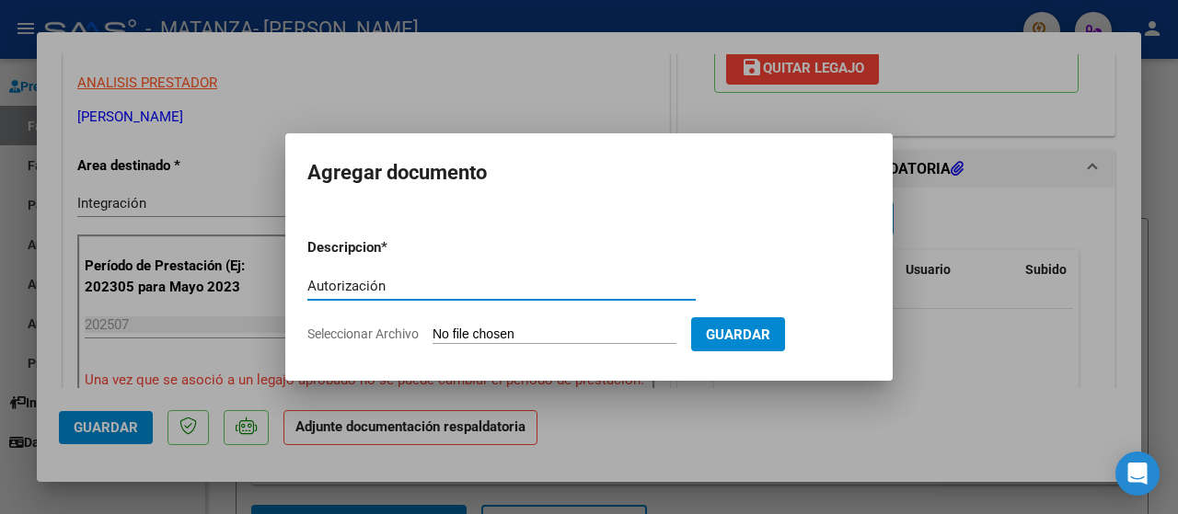
type input "Autorización"
click at [357, 334] on span "Seleccionar Archivo" at bounding box center [362, 334] width 111 height 15
click at [432, 334] on input "Seleccionar Archivo" at bounding box center [554, 335] width 244 height 17
type input "C:\fakepath\autorizacion.pdf"
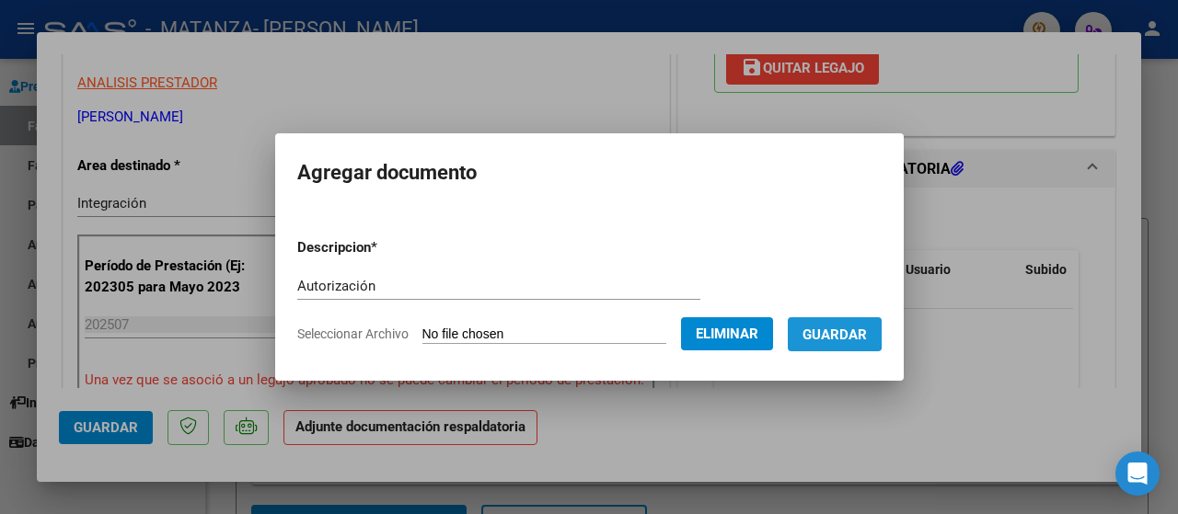
click at [824, 333] on span "Guardar" at bounding box center [834, 335] width 64 height 17
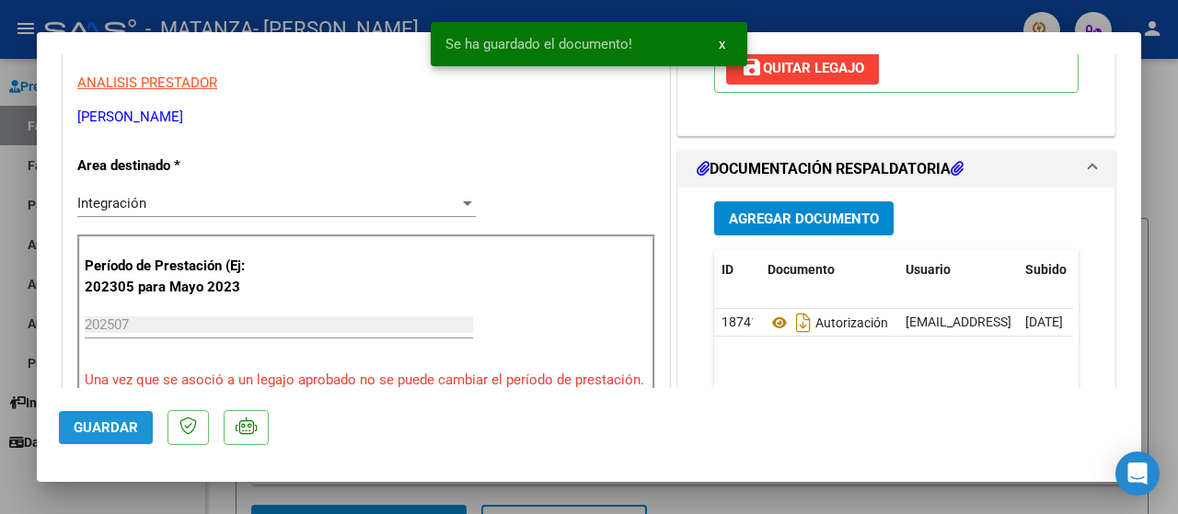
click at [111, 415] on button "Guardar" at bounding box center [106, 427] width 94 height 33
click at [0, 309] on div at bounding box center [589, 257] width 1178 height 514
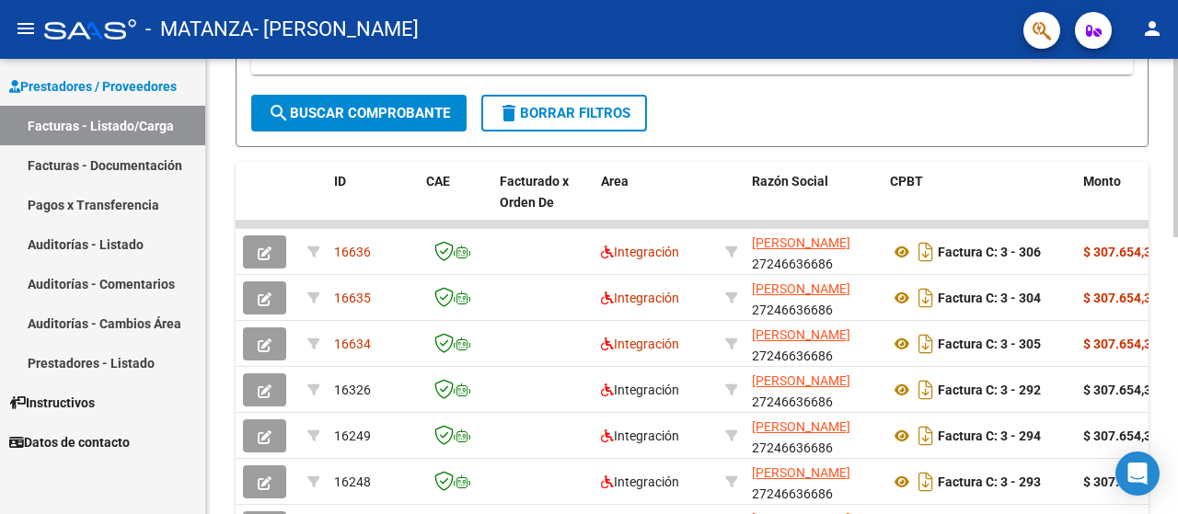
scroll to position [490, 0]
